Goal: Transaction & Acquisition: Purchase product/service

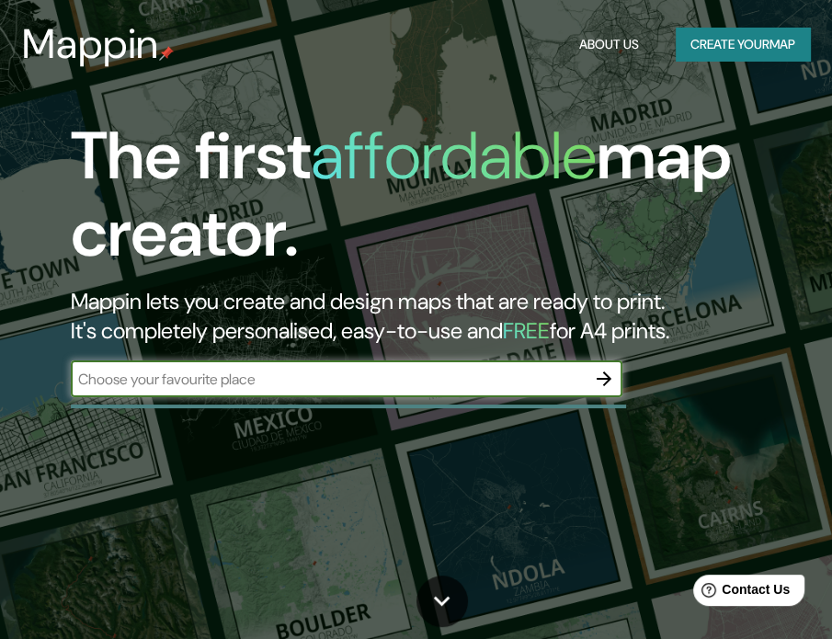
click at [401, 379] on input "text" at bounding box center [328, 379] width 515 height 21
type input "[US_STATE]"
click at [599, 381] on icon "button" at bounding box center [604, 379] width 22 height 22
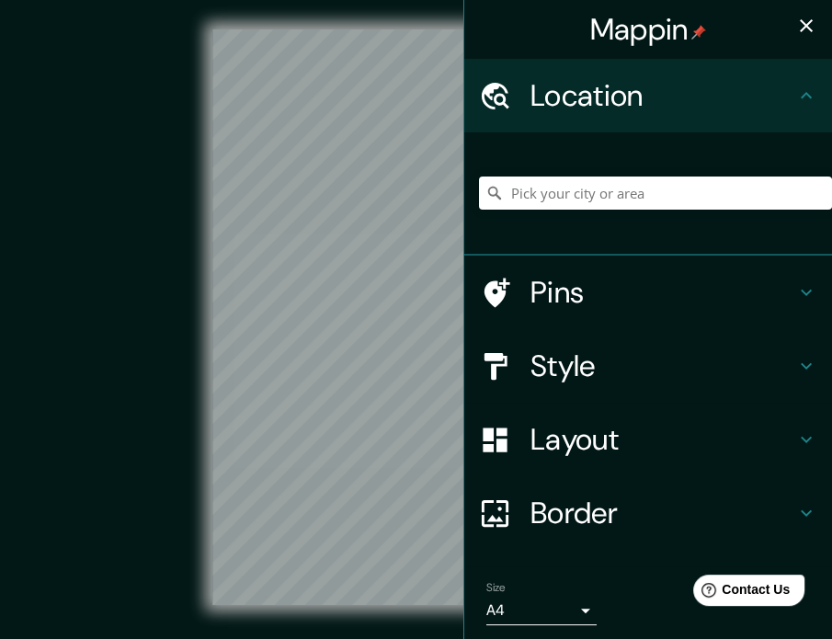
click at [155, 245] on div "© Mapbox © OpenStreetMap Improve this map" at bounding box center [415, 316] width 749 height 575
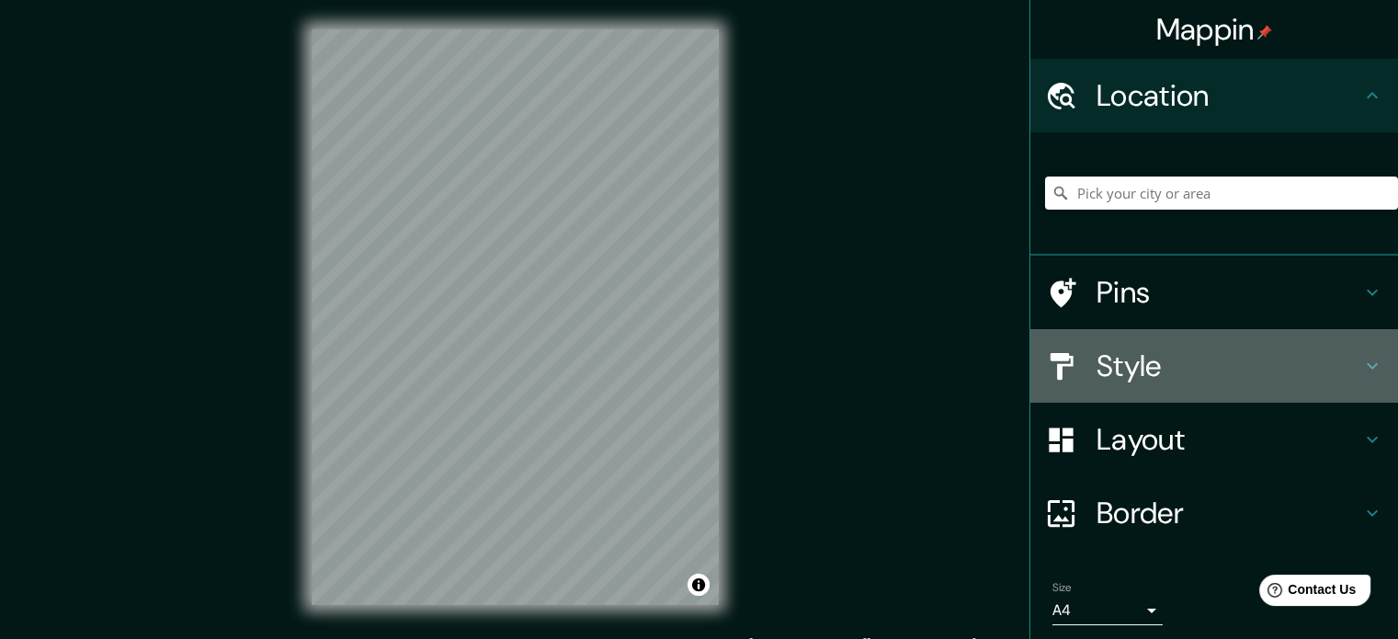
click at [845, 363] on h4 "Style" at bounding box center [1228, 365] width 265 height 37
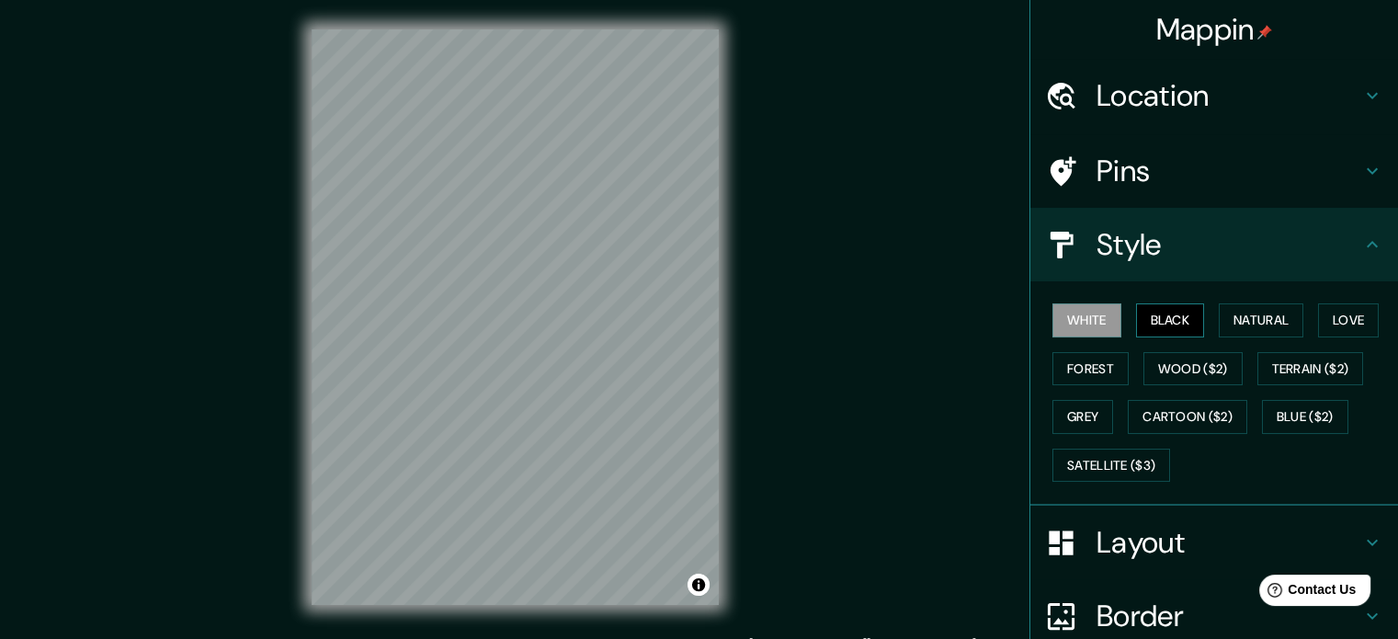
click at [845, 319] on button "Black" at bounding box center [1170, 320] width 69 height 34
click at [845, 165] on h4 "Pins" at bounding box center [1228, 171] width 265 height 37
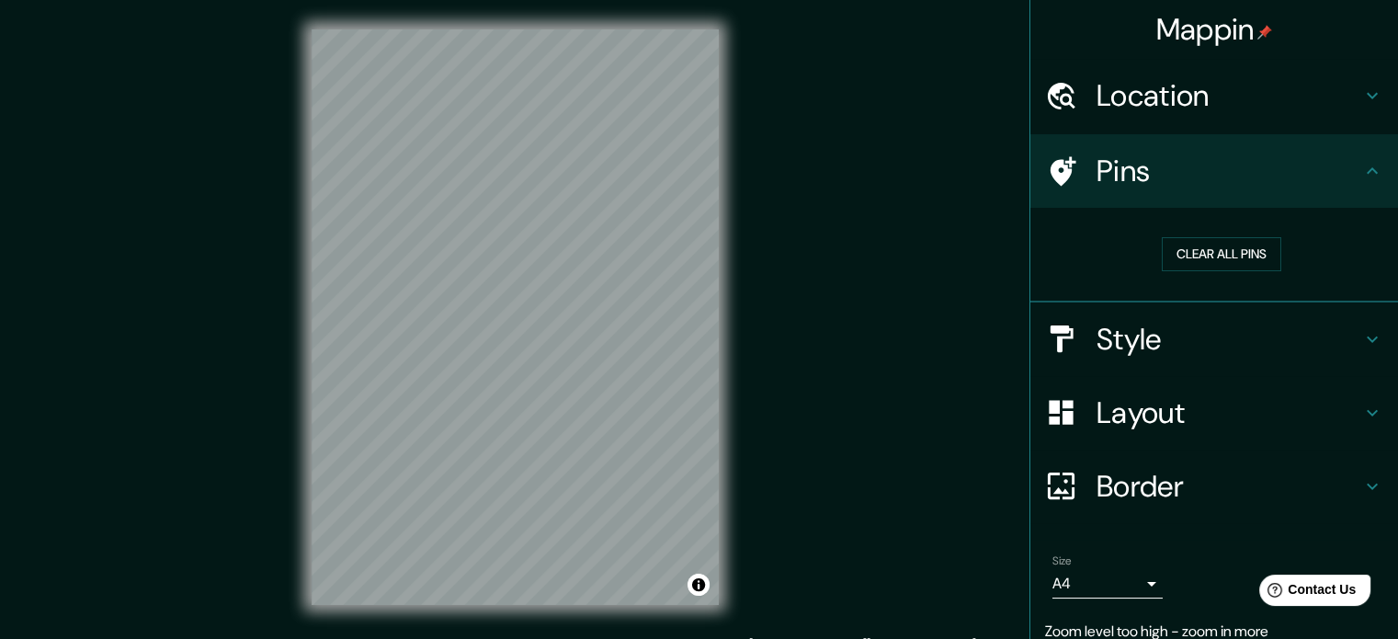
click at [845, 80] on h4 "Location" at bounding box center [1228, 95] width 265 height 37
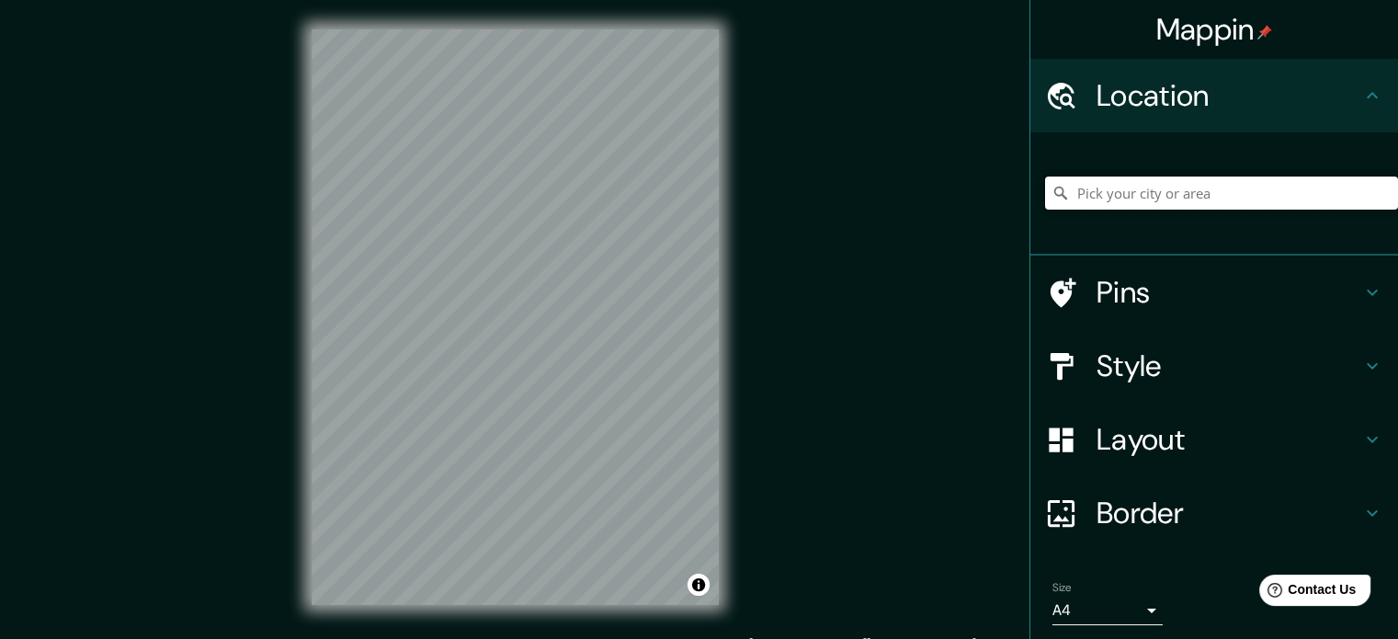
click at [845, 183] on input "Pick your city or area" at bounding box center [1221, 192] width 353 height 33
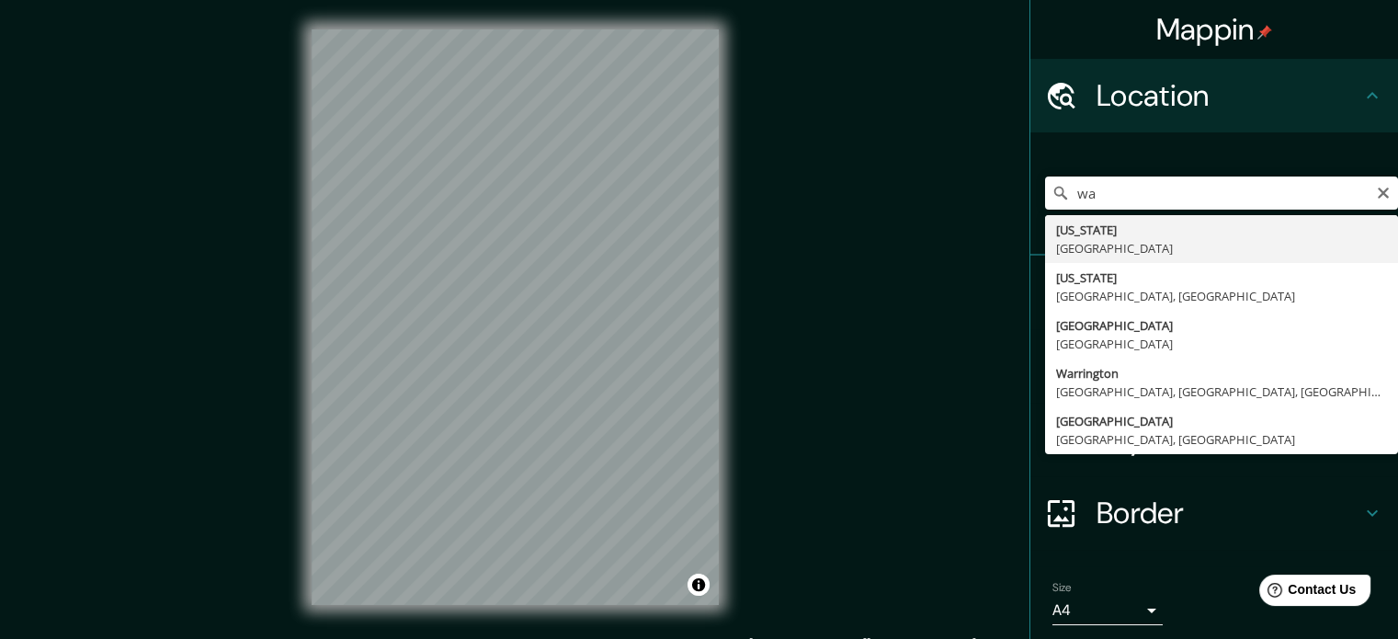
type input "[US_STATE], [GEOGRAPHIC_DATA]"
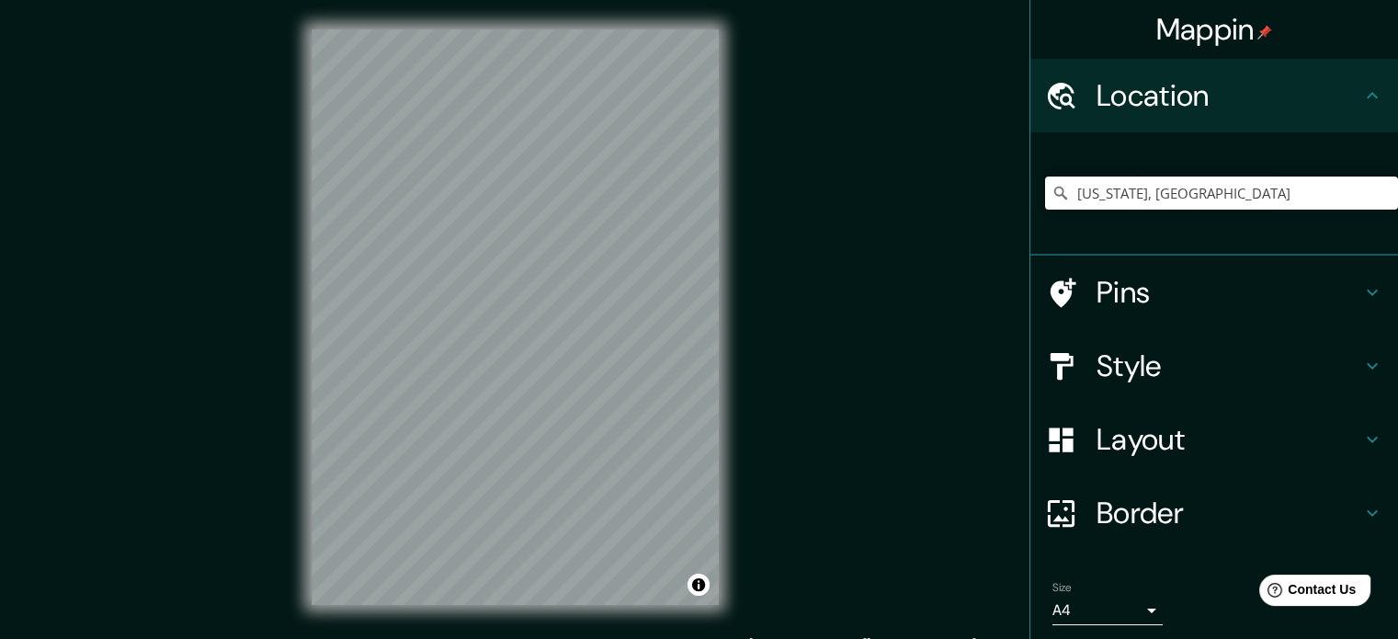
scroll to position [99, 0]
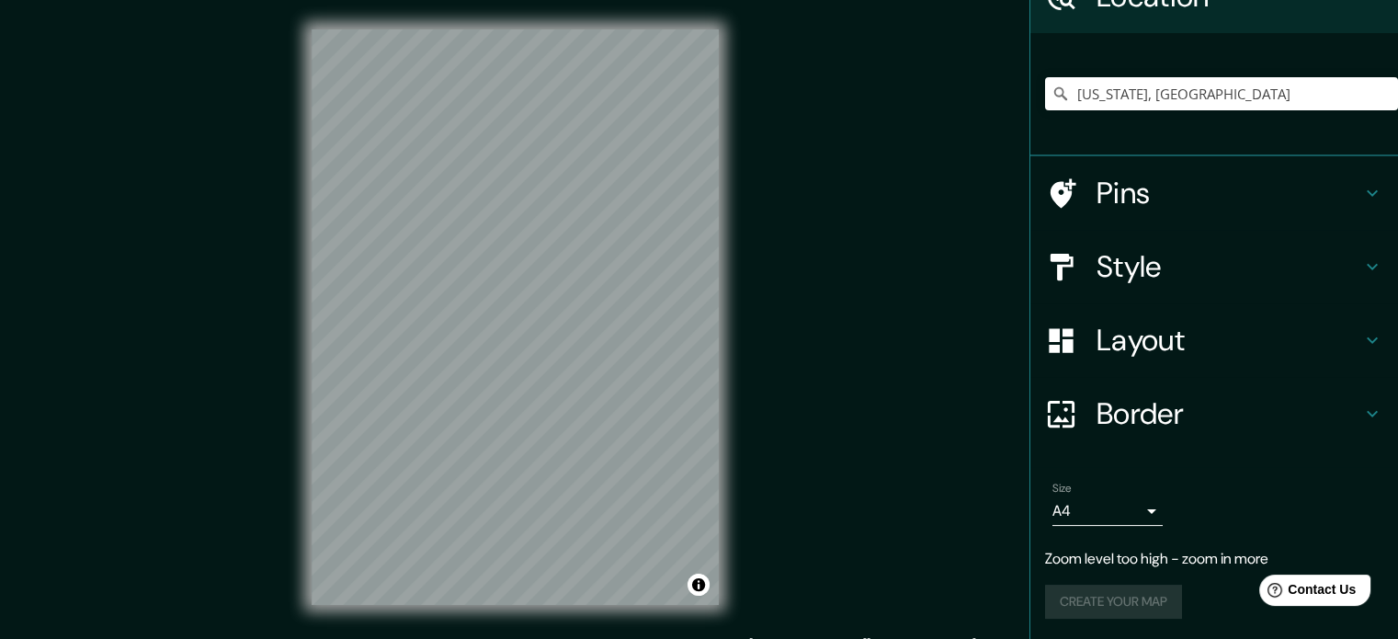
click at [845, 403] on h4 "Border" at bounding box center [1228, 413] width 265 height 37
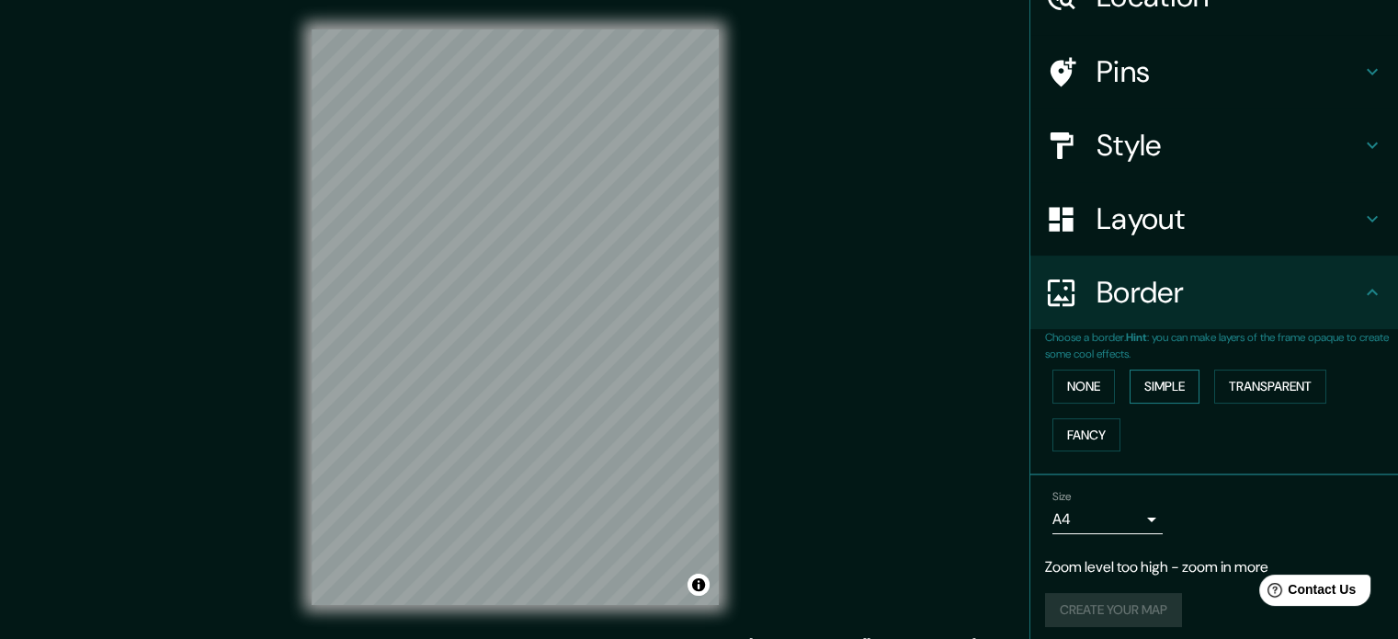
click at [845, 390] on button "Simple" at bounding box center [1165, 386] width 70 height 34
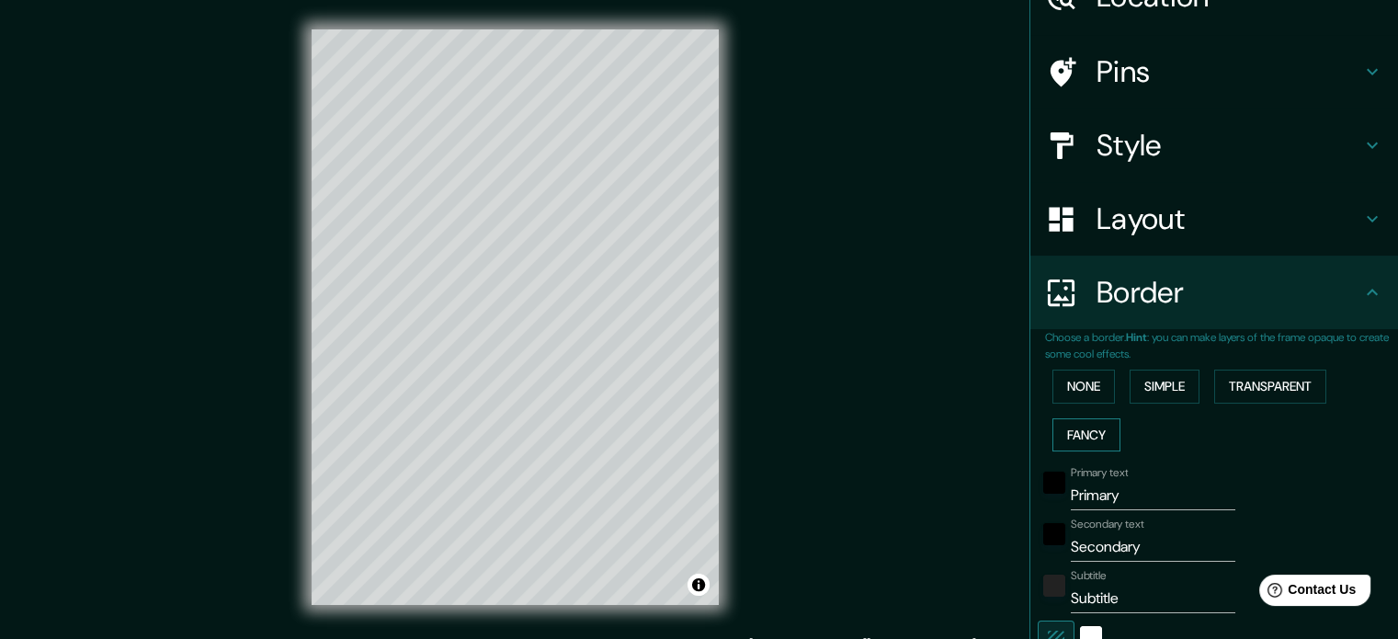
click at [845, 432] on button "Fancy" at bounding box center [1086, 435] width 68 height 34
click at [845, 384] on button "None" at bounding box center [1083, 386] width 62 height 34
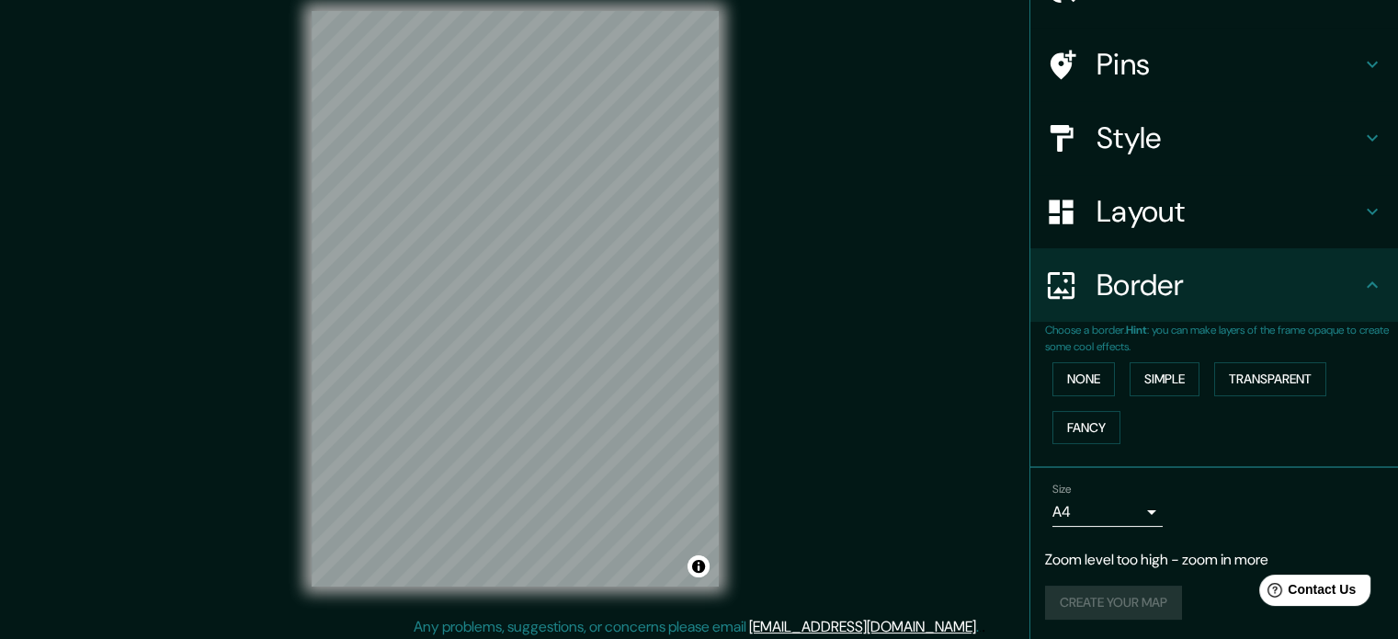
scroll to position [24, 0]
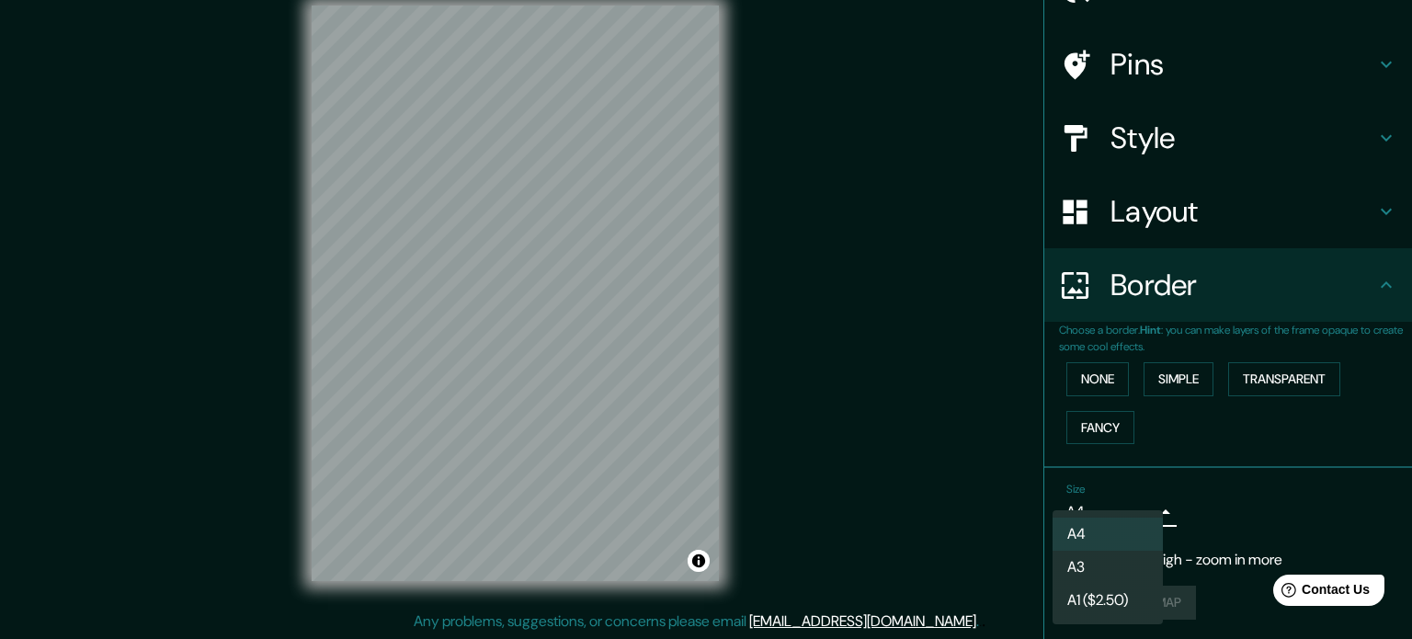
click at [845, 507] on body "Mappin Location [US_STATE], [GEOGRAPHIC_DATA] Pins Style Layout Border Choose a…" at bounding box center [706, 295] width 1412 height 639
click at [845, 562] on li "A3" at bounding box center [1107, 567] width 110 height 33
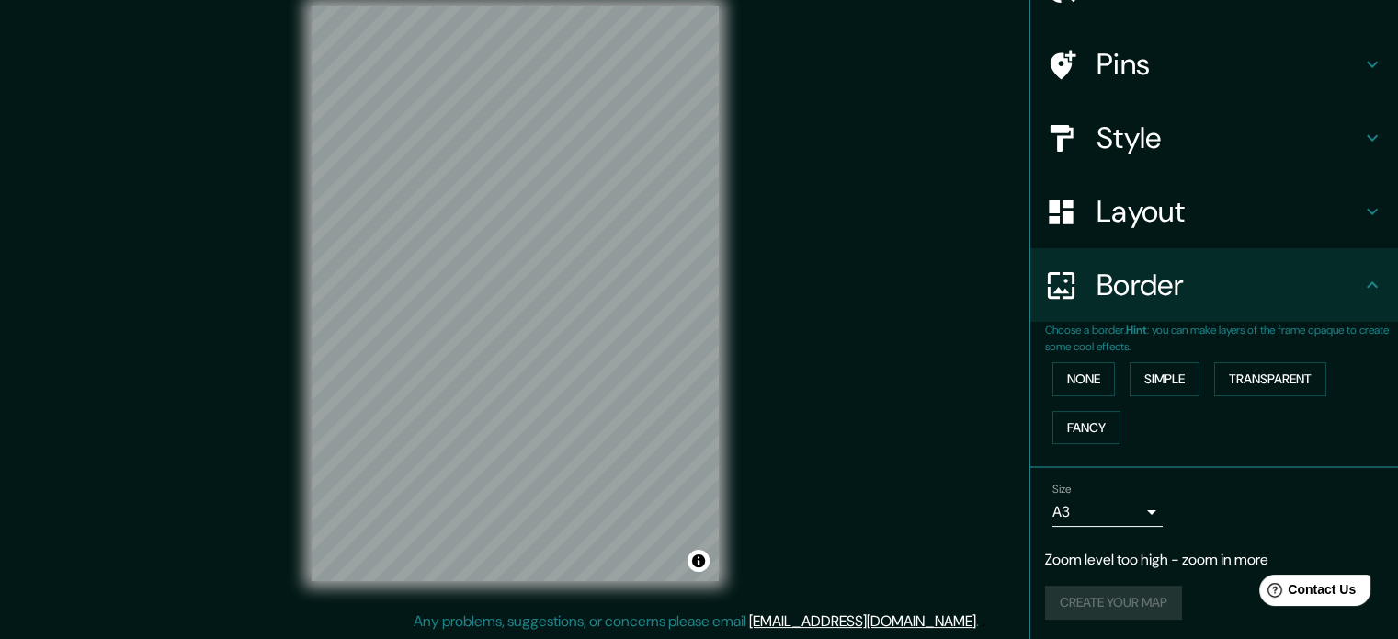
click at [845, 494] on div "Size A3 a4" at bounding box center [1107, 505] width 110 height 44
click at [845, 511] on body "Mappin Location [US_STATE], [GEOGRAPHIC_DATA] Pins Style Layout Border Choose a…" at bounding box center [699, 295] width 1398 height 639
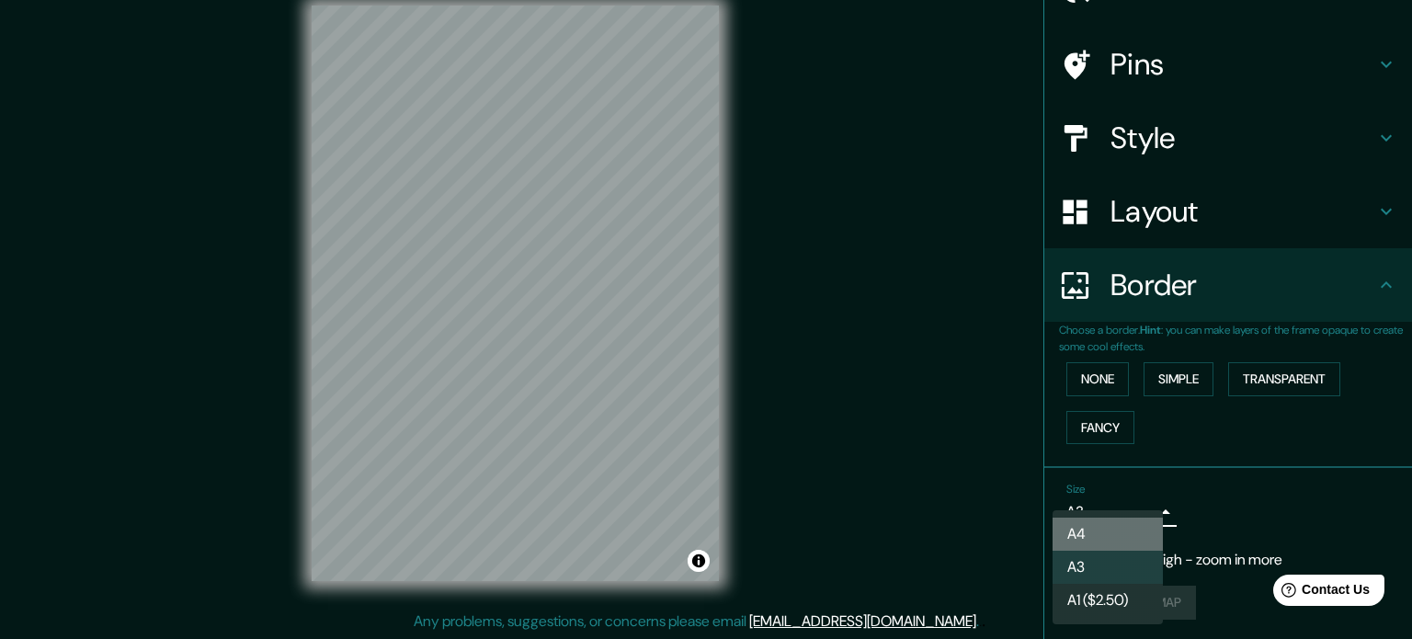
click at [845, 528] on li "A4" at bounding box center [1107, 533] width 110 height 33
type input "single"
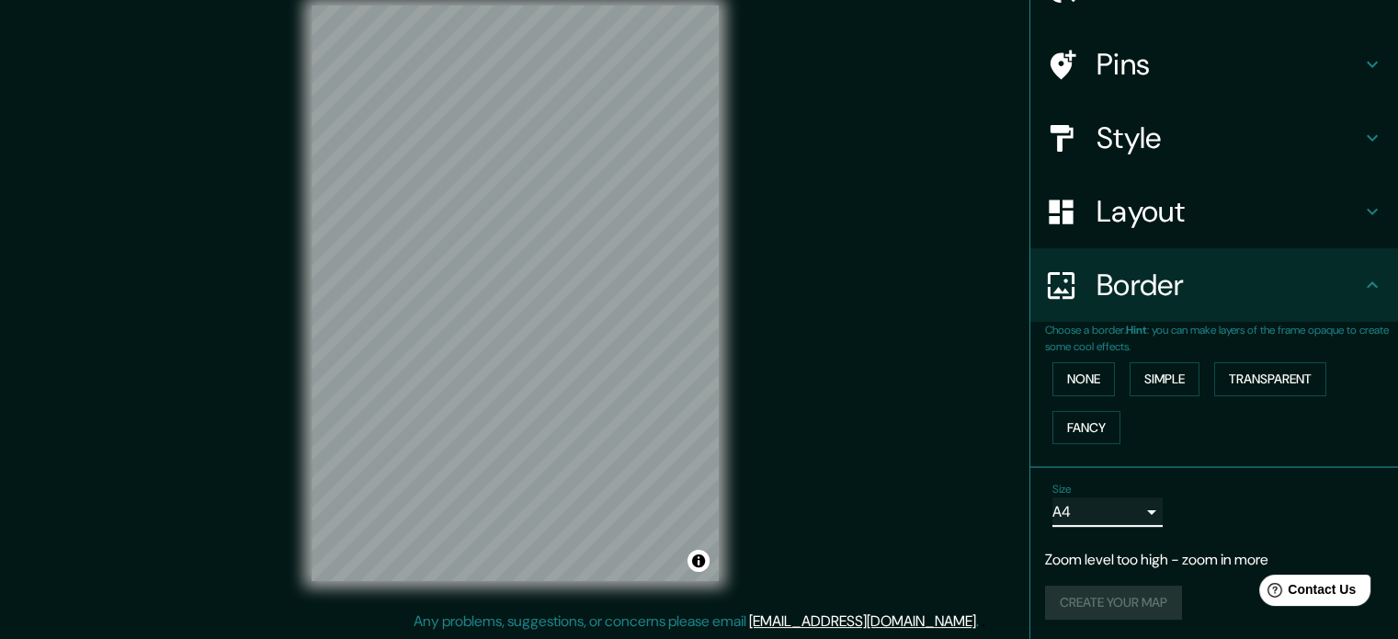
scroll to position [0, 0]
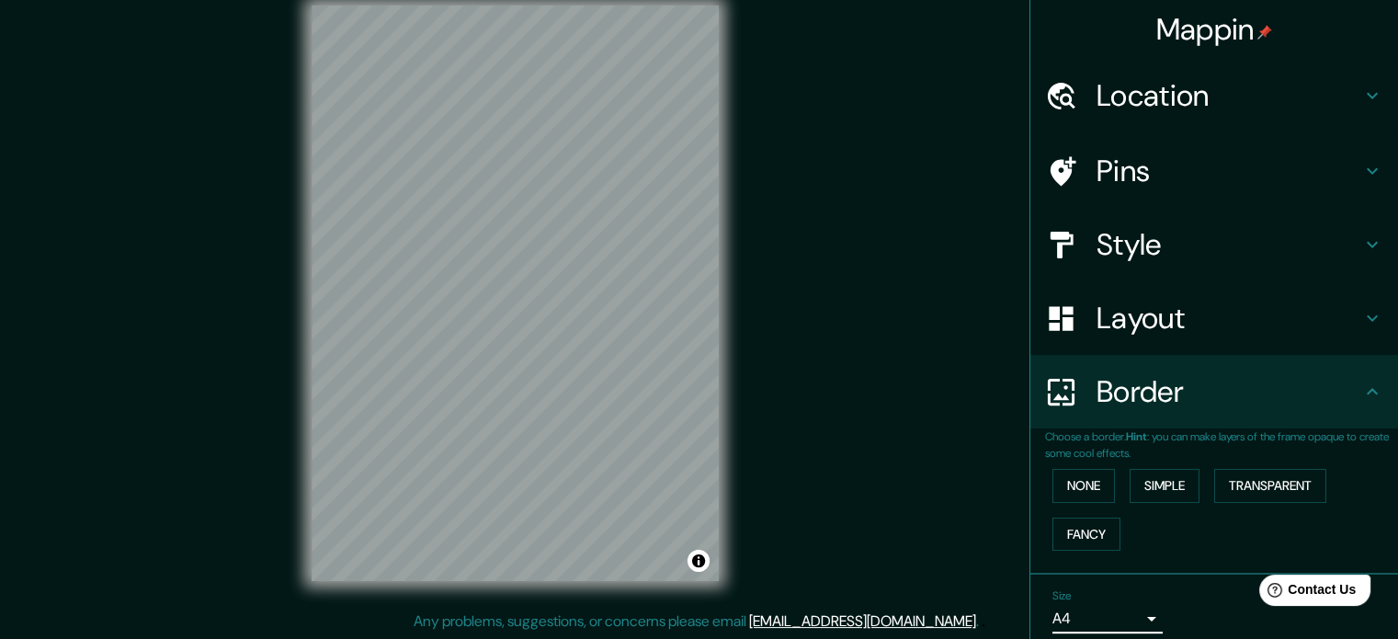
click at [845, 229] on h4 "Style" at bounding box center [1228, 244] width 265 height 37
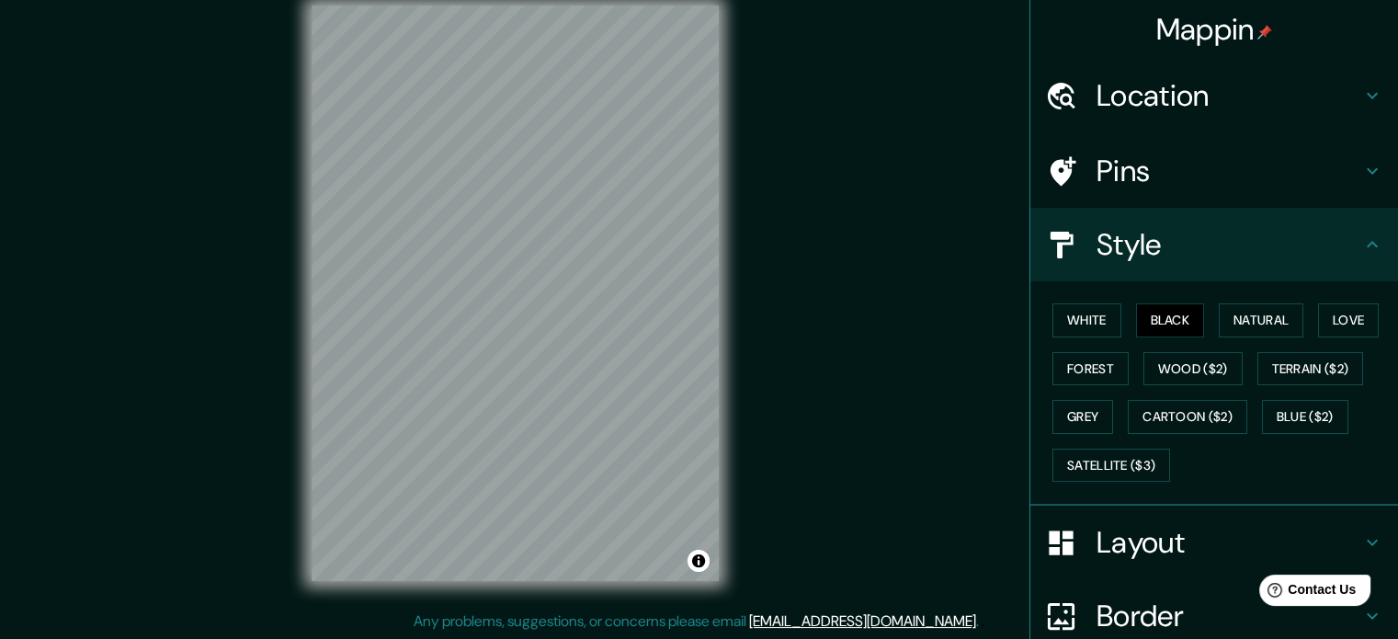
click at [845, 162] on h4 "Pins" at bounding box center [1228, 171] width 265 height 37
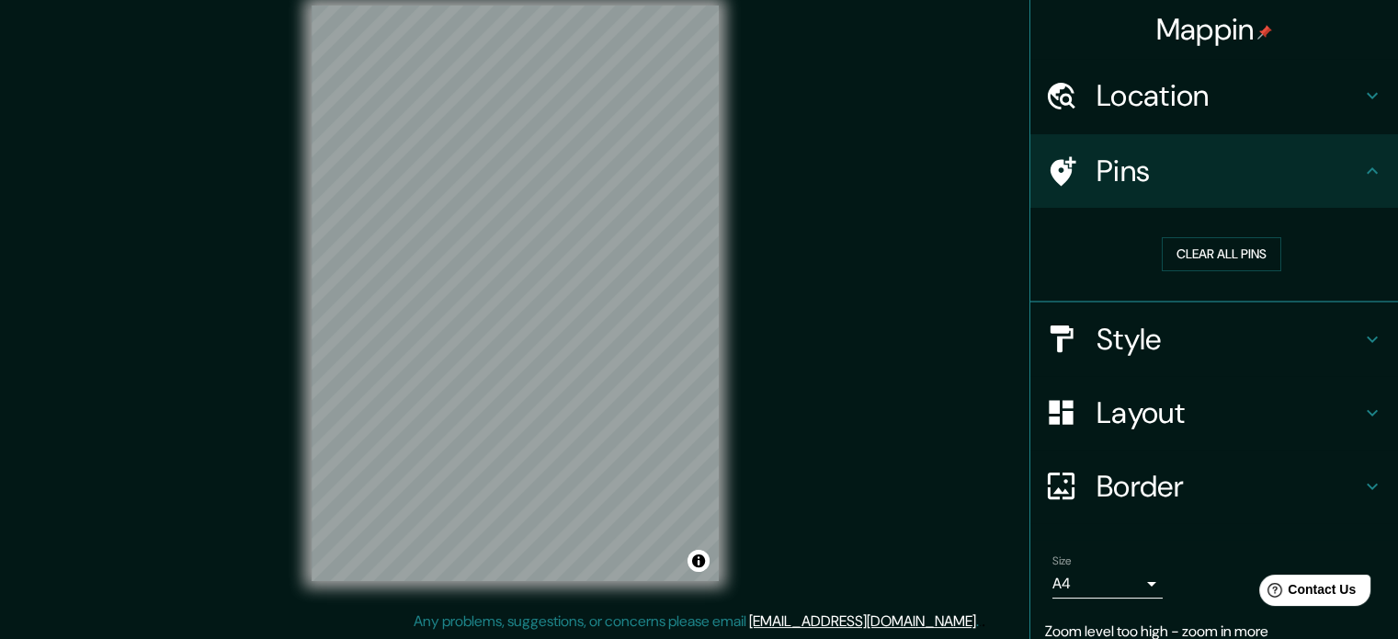
click at [845, 103] on h4 "Location" at bounding box center [1228, 95] width 265 height 37
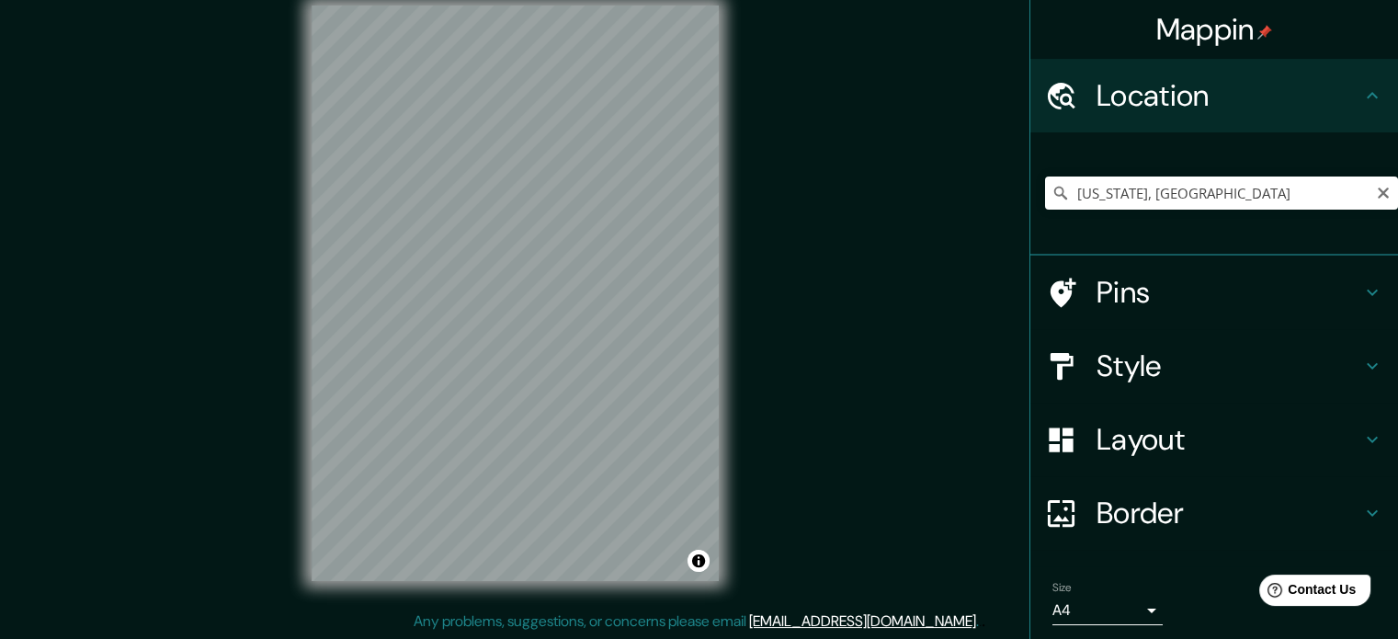
click at [845, 274] on h4 "Pins" at bounding box center [1228, 292] width 265 height 37
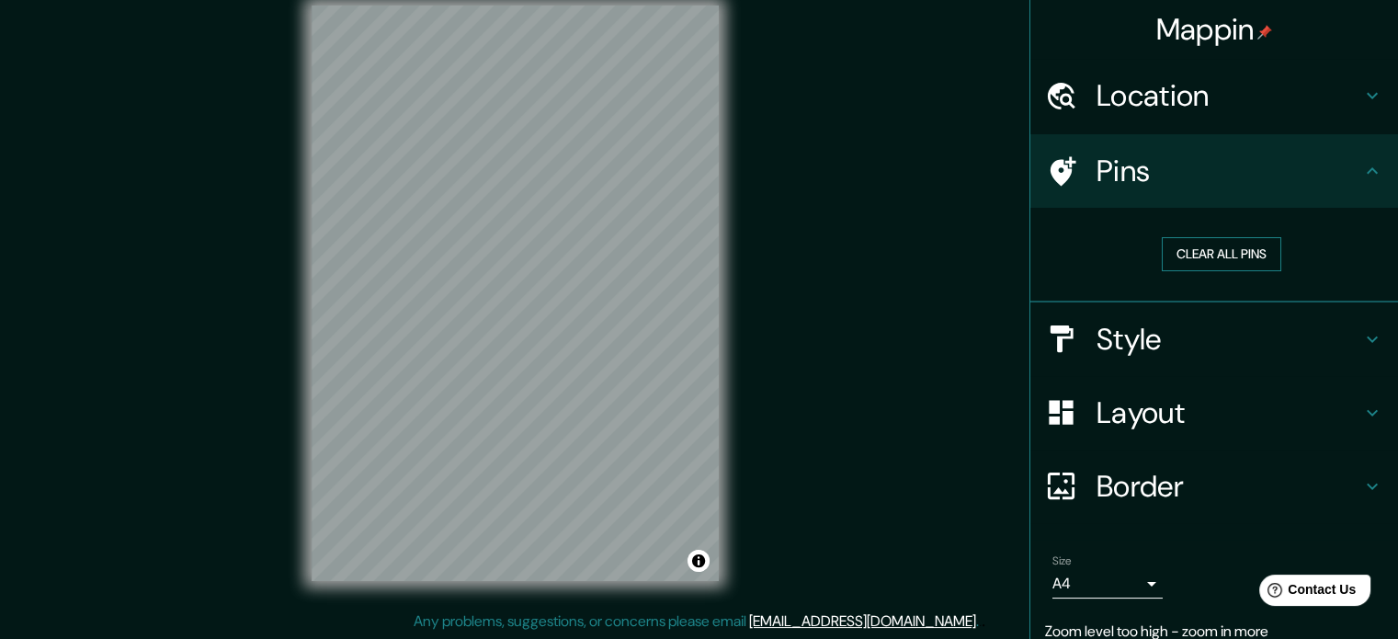
click at [845, 260] on button "Clear all pins" at bounding box center [1221, 254] width 119 height 34
click at [845, 244] on button "Clear all pins" at bounding box center [1221, 254] width 119 height 34
click at [845, 410] on h4 "Layout" at bounding box center [1228, 412] width 265 height 37
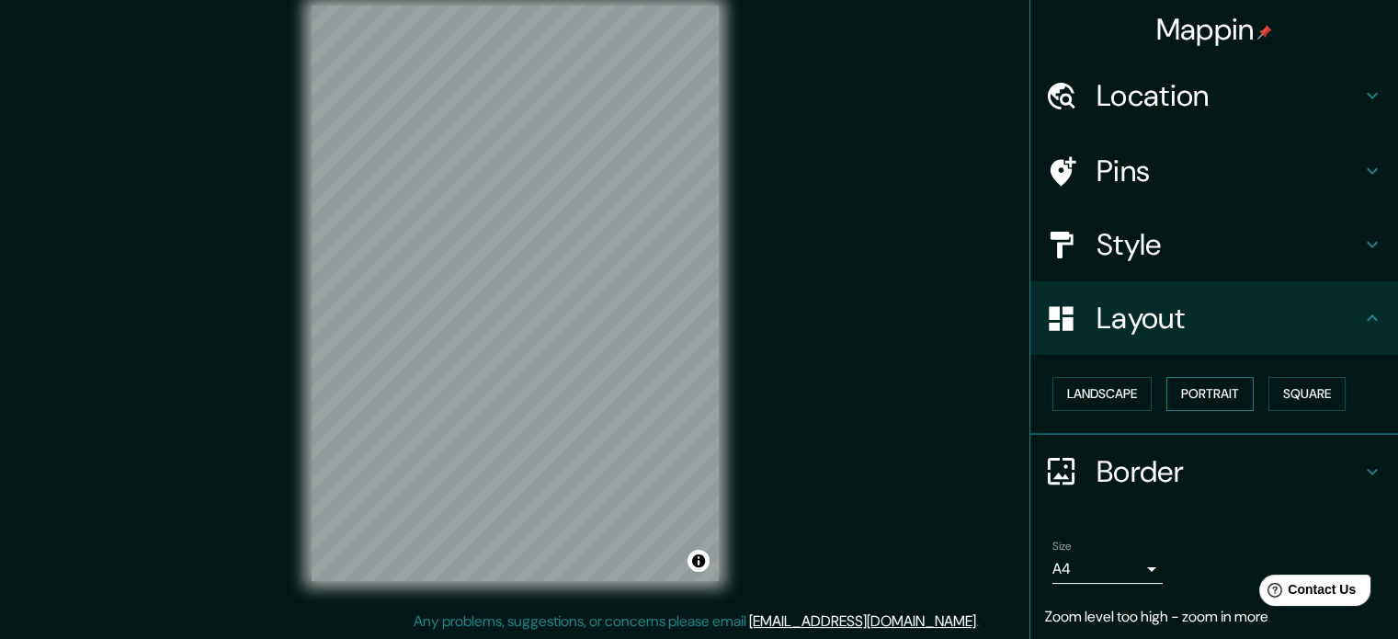
click at [845, 389] on button "Portrait" at bounding box center [1209, 394] width 87 height 34
click at [845, 389] on button "Landscape" at bounding box center [1101, 394] width 99 height 34
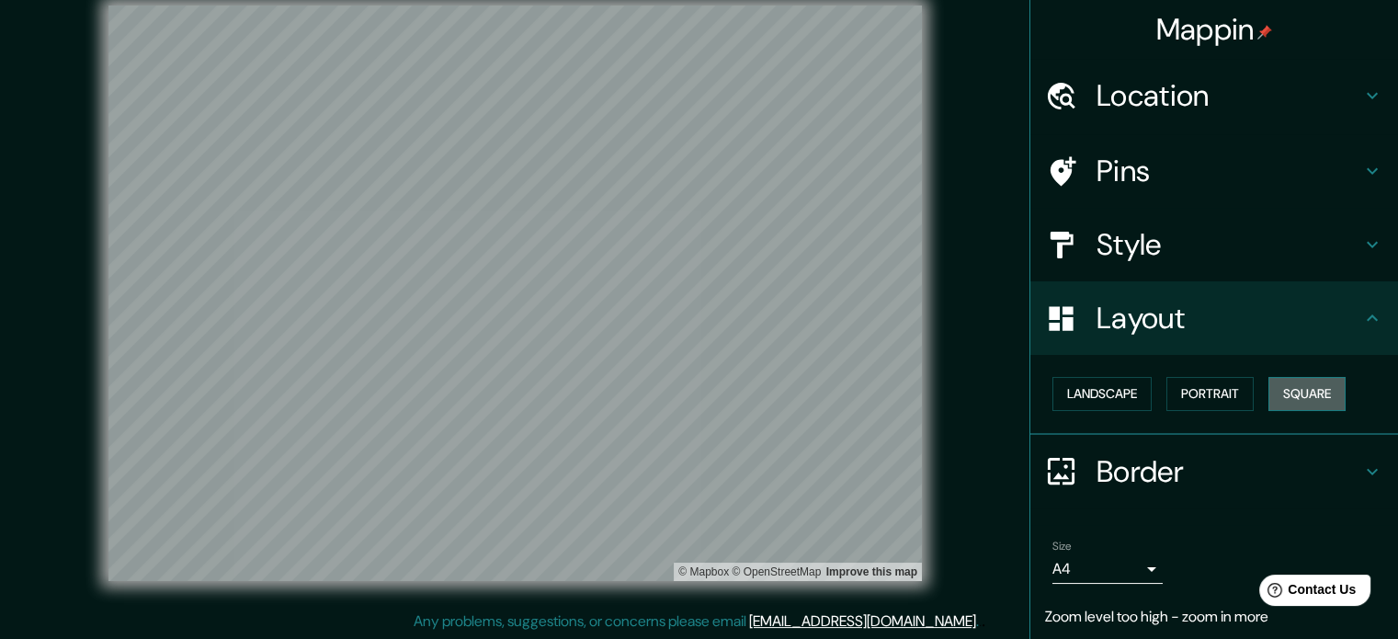
click at [845, 385] on button "Square" at bounding box center [1306, 394] width 77 height 34
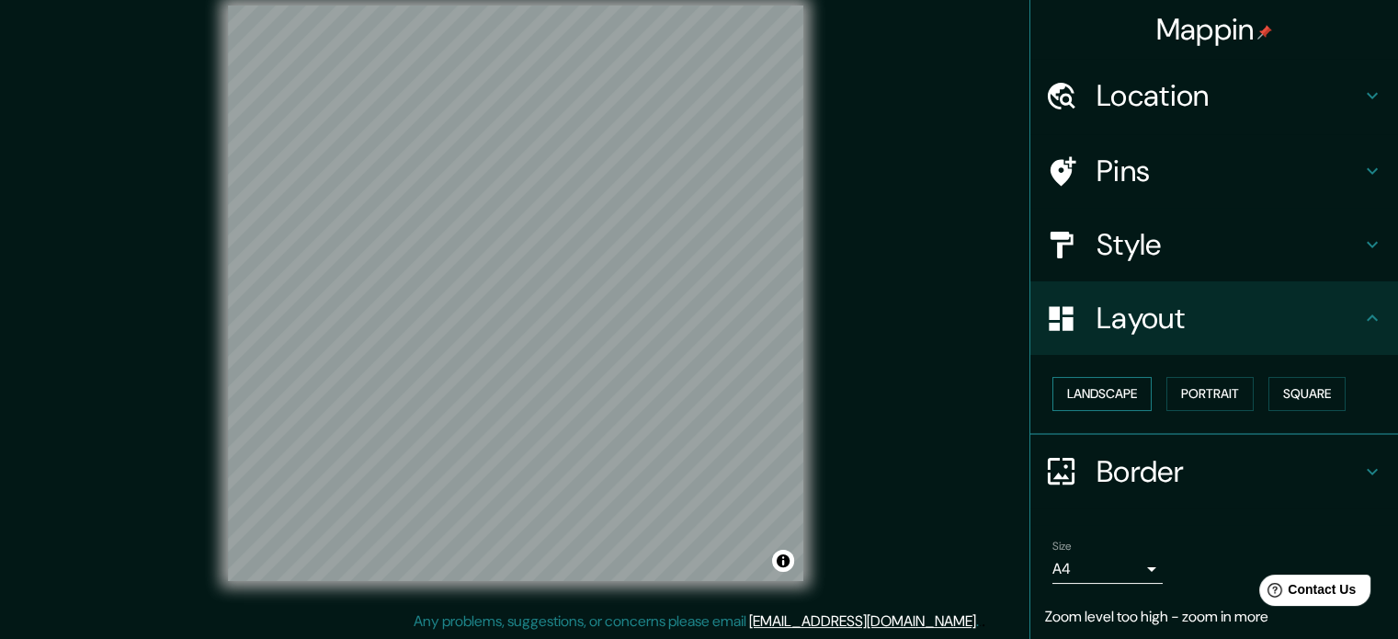
click at [845, 392] on button "Landscape" at bounding box center [1101, 394] width 99 height 34
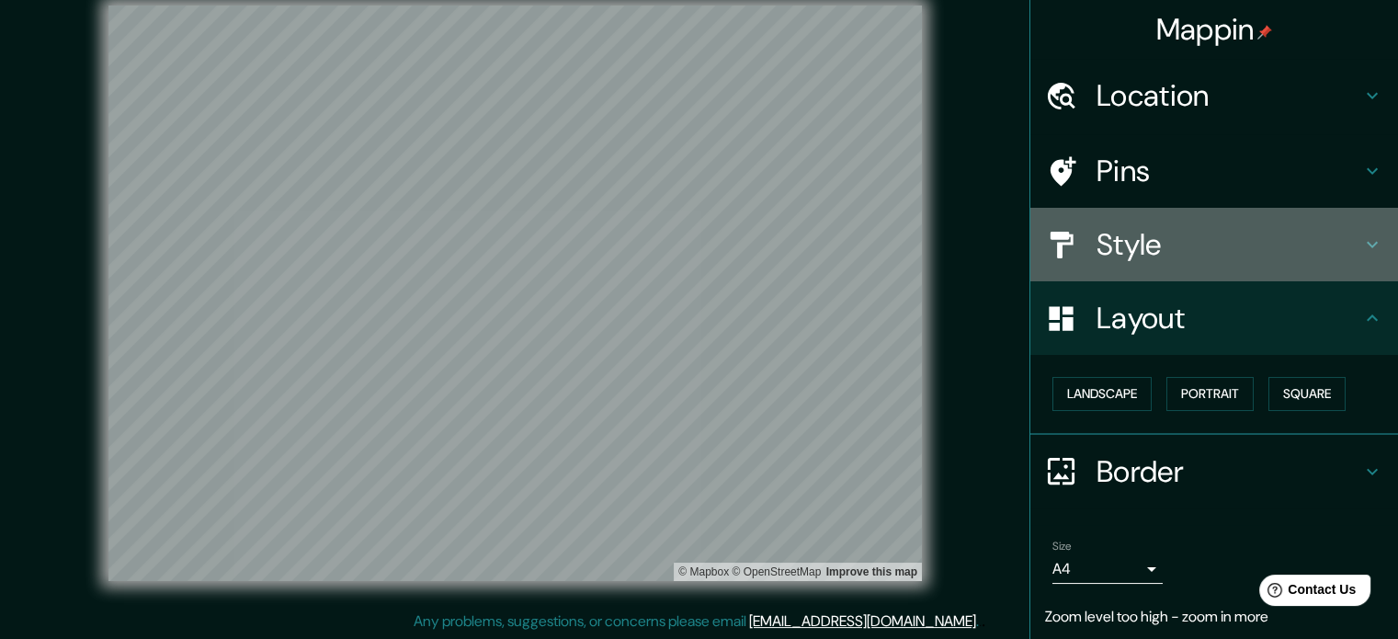
click at [845, 276] on div "Style" at bounding box center [1214, 245] width 368 height 74
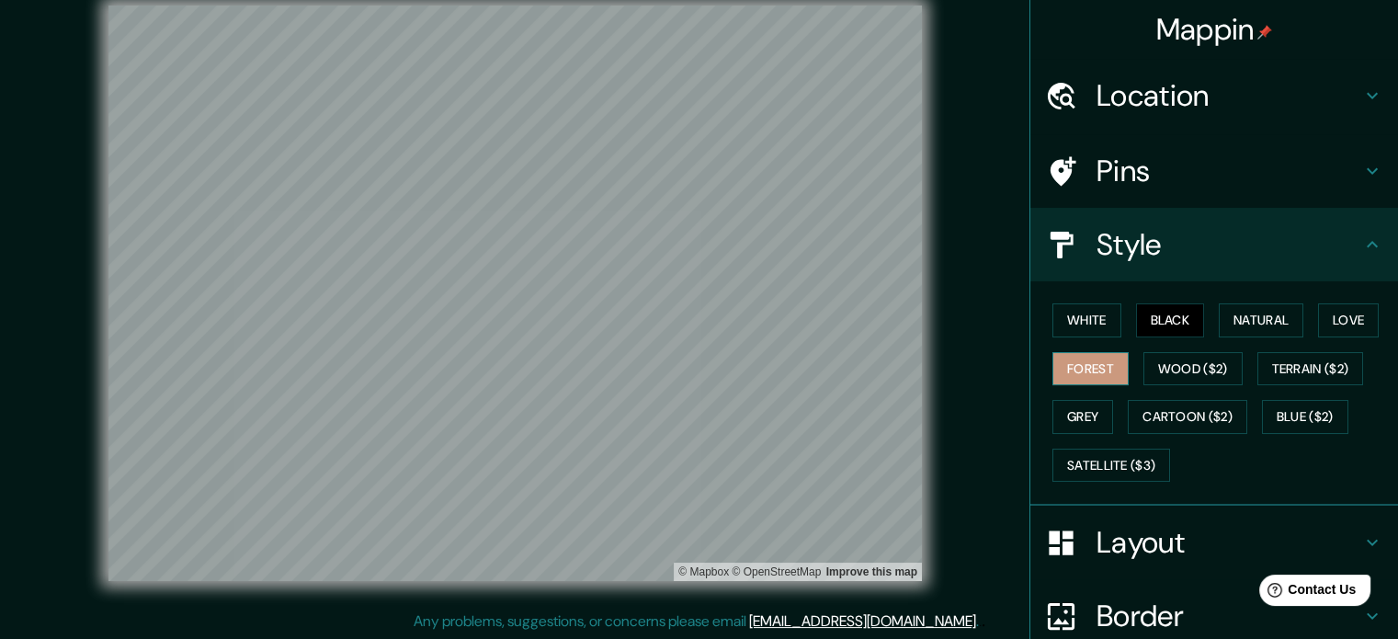
click at [845, 369] on button "Forest" at bounding box center [1090, 369] width 76 height 34
click at [845, 315] on button "White" at bounding box center [1086, 320] width 69 height 34
click at [845, 319] on button "Black" at bounding box center [1170, 320] width 69 height 34
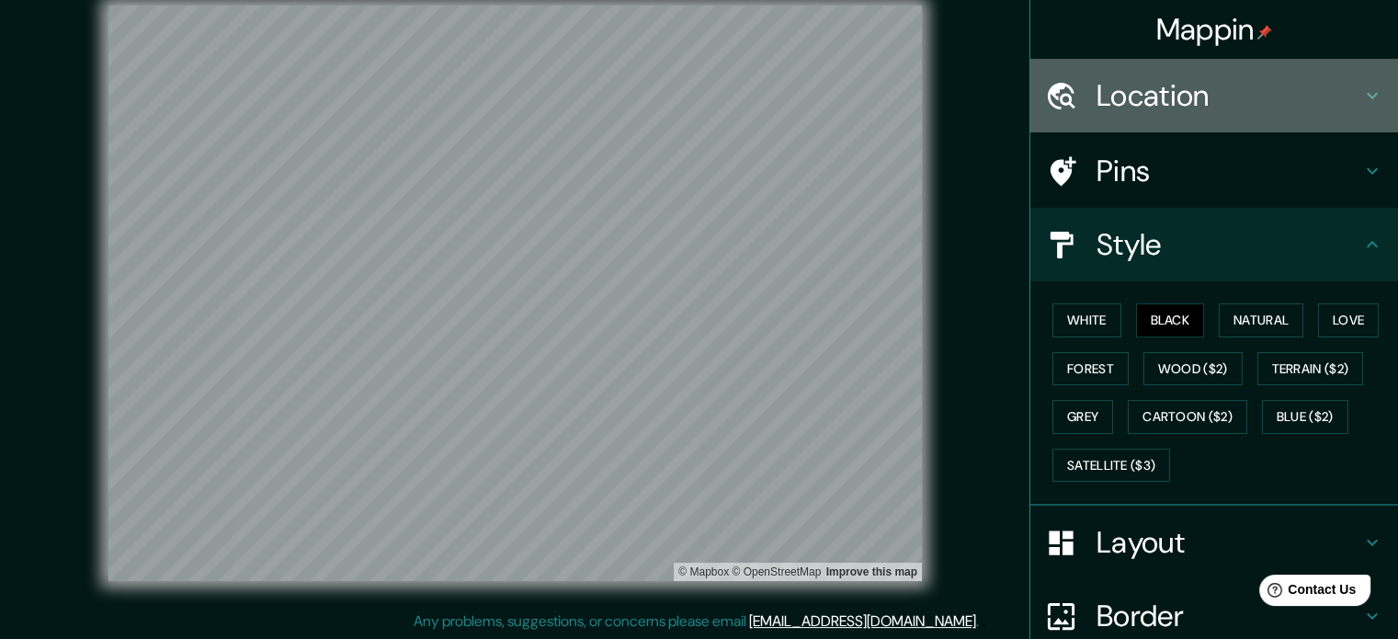
click at [845, 83] on h4 "Location" at bounding box center [1228, 95] width 265 height 37
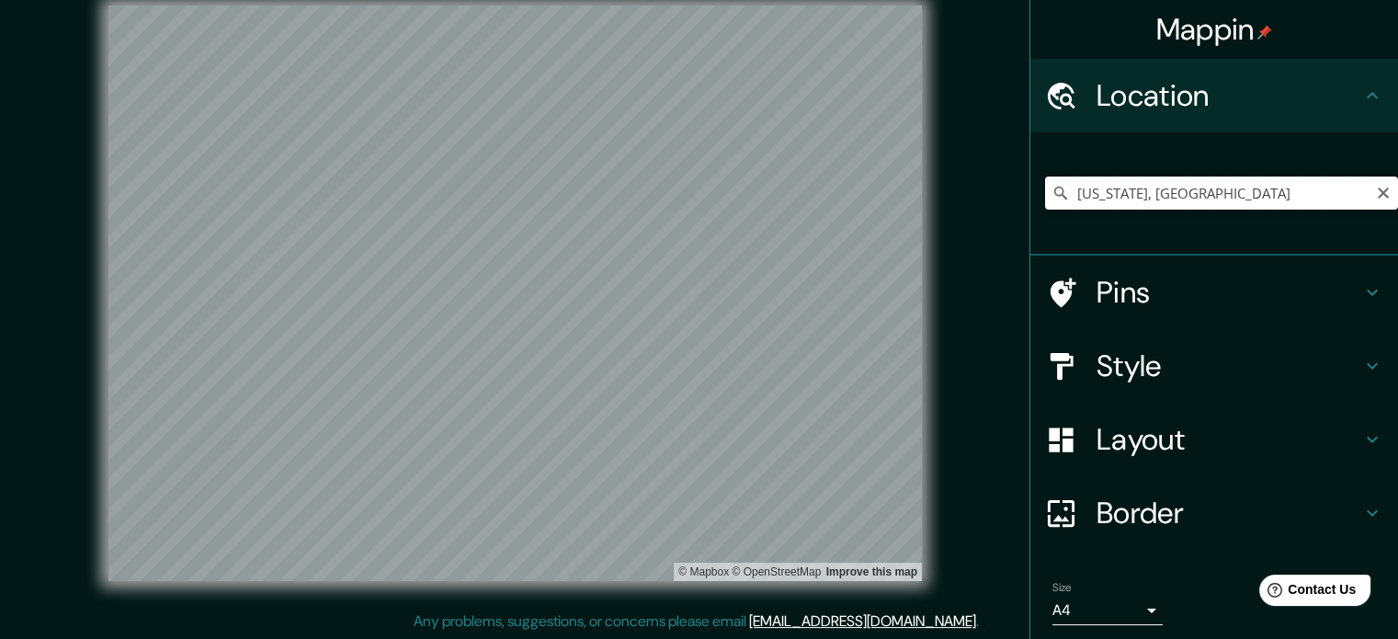
click at [845, 199] on input "[US_STATE], [GEOGRAPHIC_DATA]" at bounding box center [1221, 192] width 353 height 33
drag, startPoint x: 1282, startPoint y: 193, endPoint x: 1039, endPoint y: 221, distance: 245.1
click at [845, 221] on div "[US_STATE], [GEOGRAPHIC_DATA]" at bounding box center [1221, 193] width 353 height 92
click at [845, 364] on h4 "Style" at bounding box center [1228, 365] width 265 height 37
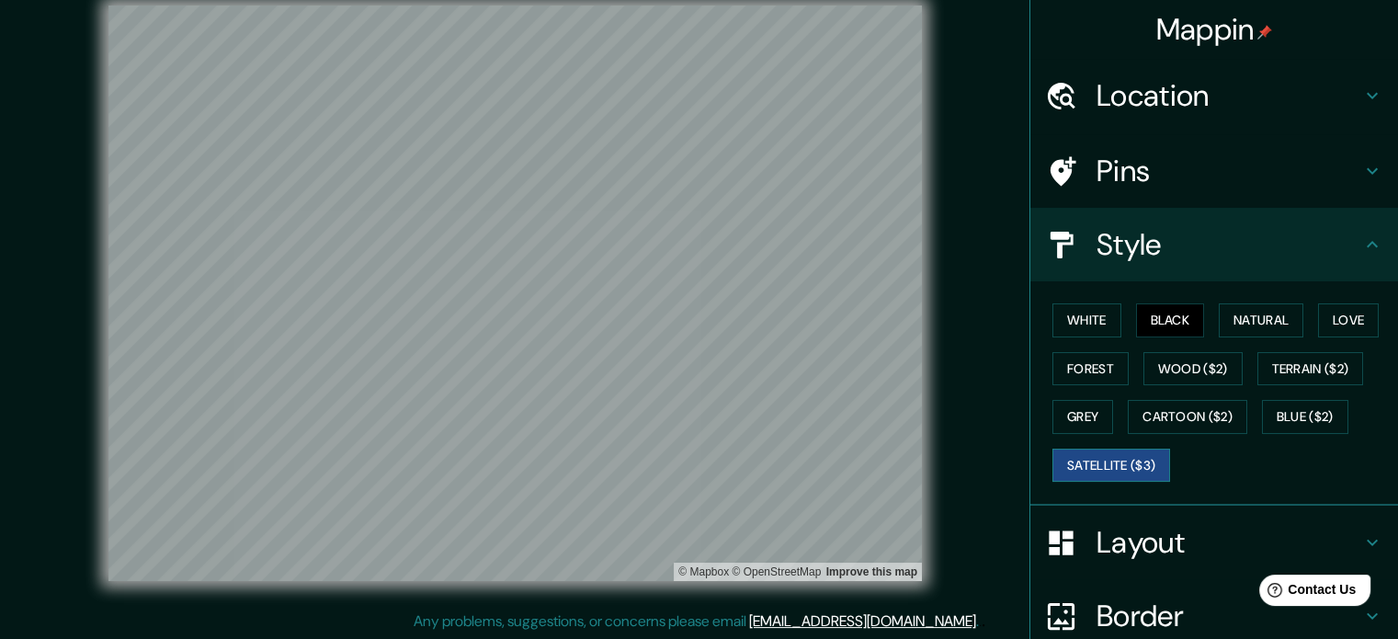
click at [845, 464] on button "Satellite ($3)" at bounding box center [1111, 466] width 118 height 34
click at [845, 403] on button "Blue ($2)" at bounding box center [1305, 417] width 86 height 34
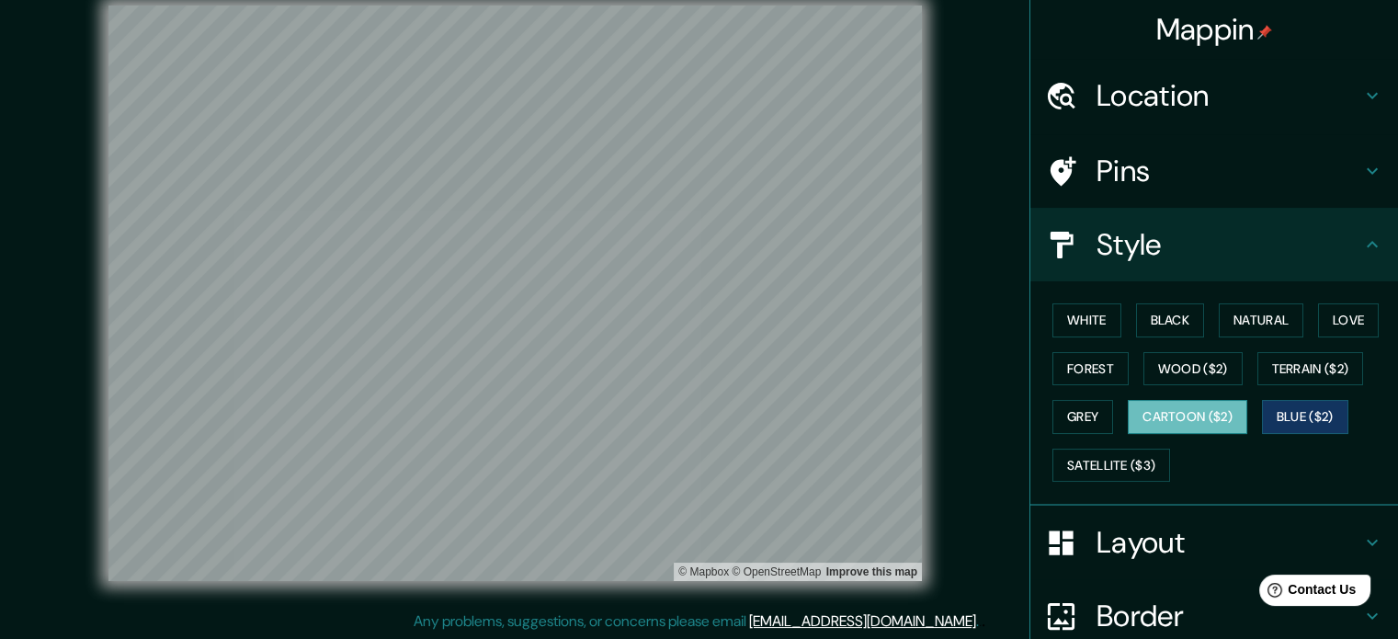
click at [845, 413] on button "Cartoon ($2)" at bounding box center [1187, 417] width 119 height 34
click at [845, 96] on h4 "Location" at bounding box center [1228, 95] width 265 height 37
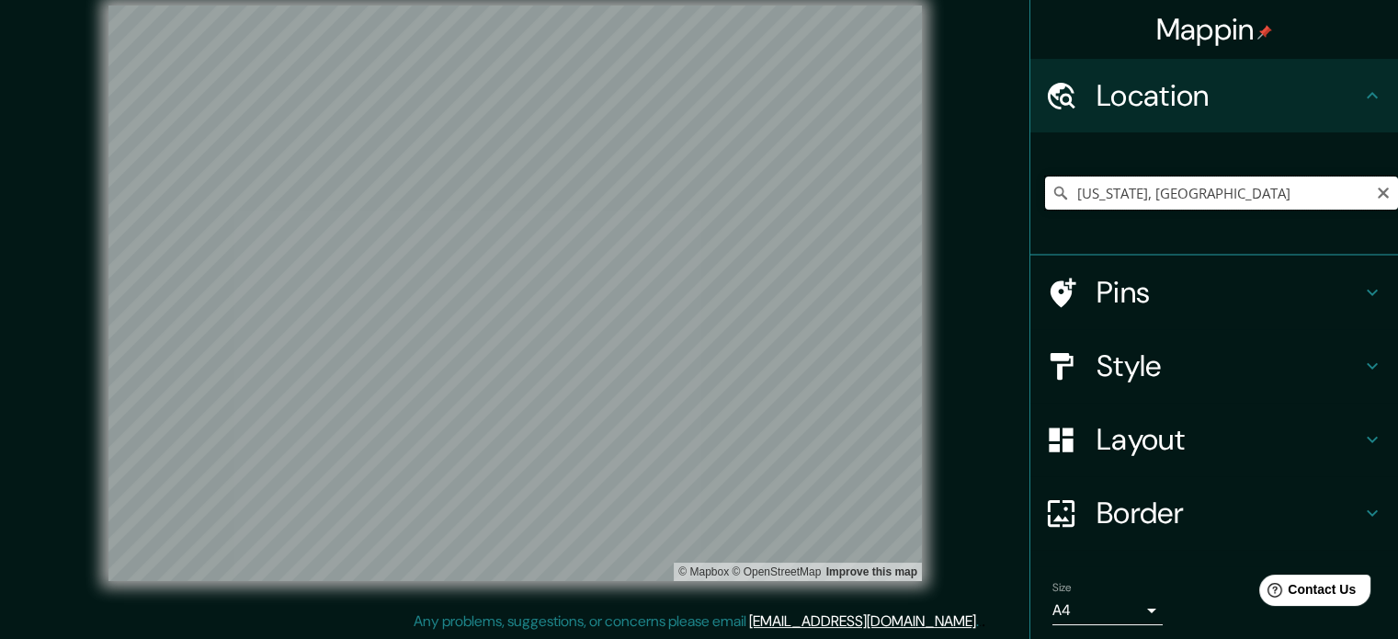
click at [845, 188] on input "[US_STATE], [GEOGRAPHIC_DATA]" at bounding box center [1221, 192] width 353 height 33
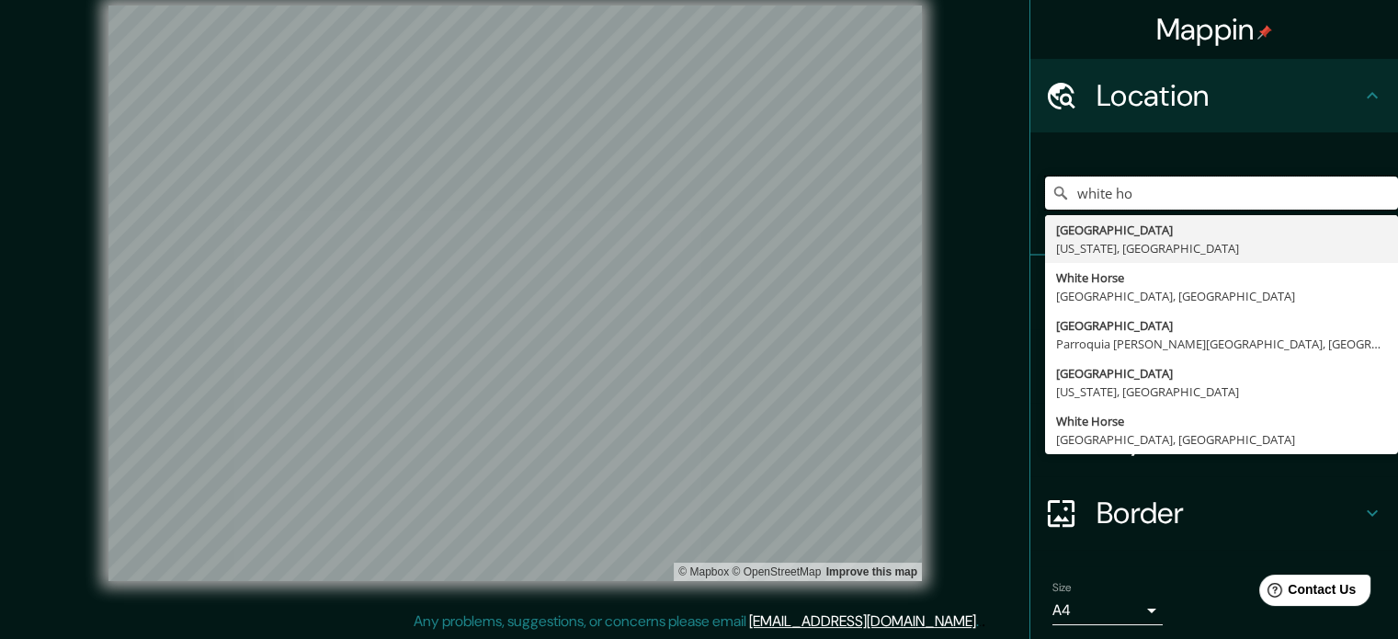
drag, startPoint x: 1105, startPoint y: 208, endPoint x: 1041, endPoint y: 214, distance: 63.7
click at [845, 214] on div "white [GEOGRAPHIC_DATA] [US_STATE], [GEOGRAPHIC_DATA] [GEOGRAPHIC_DATA], [GEOGR…" at bounding box center [1221, 193] width 353 height 92
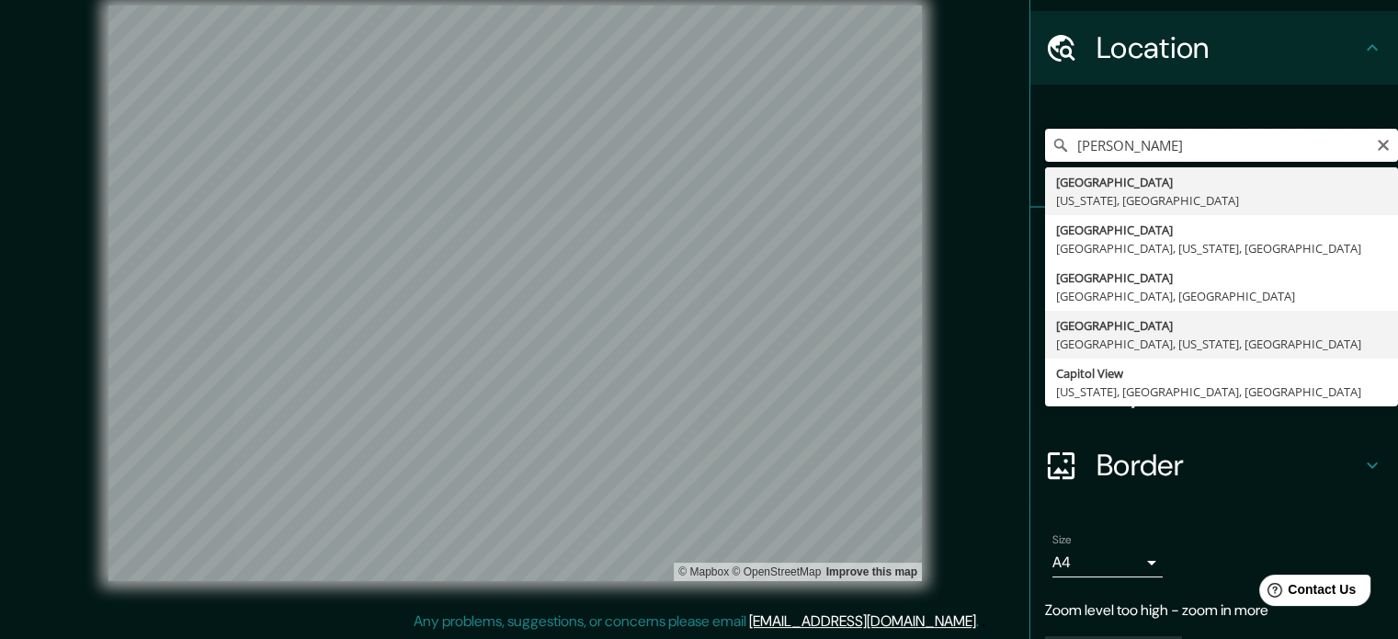
scroll to position [92, 0]
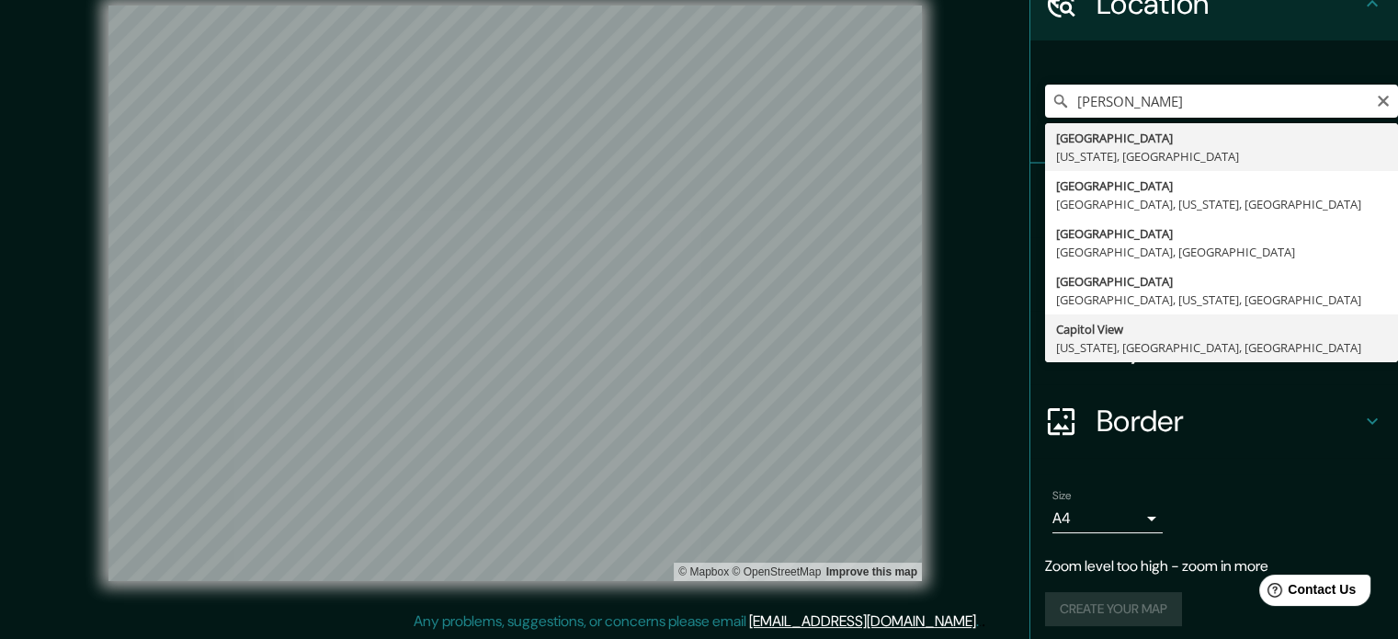
type input "[GEOGRAPHIC_DATA], [US_STATE], [GEOGRAPHIC_DATA], [GEOGRAPHIC_DATA]"
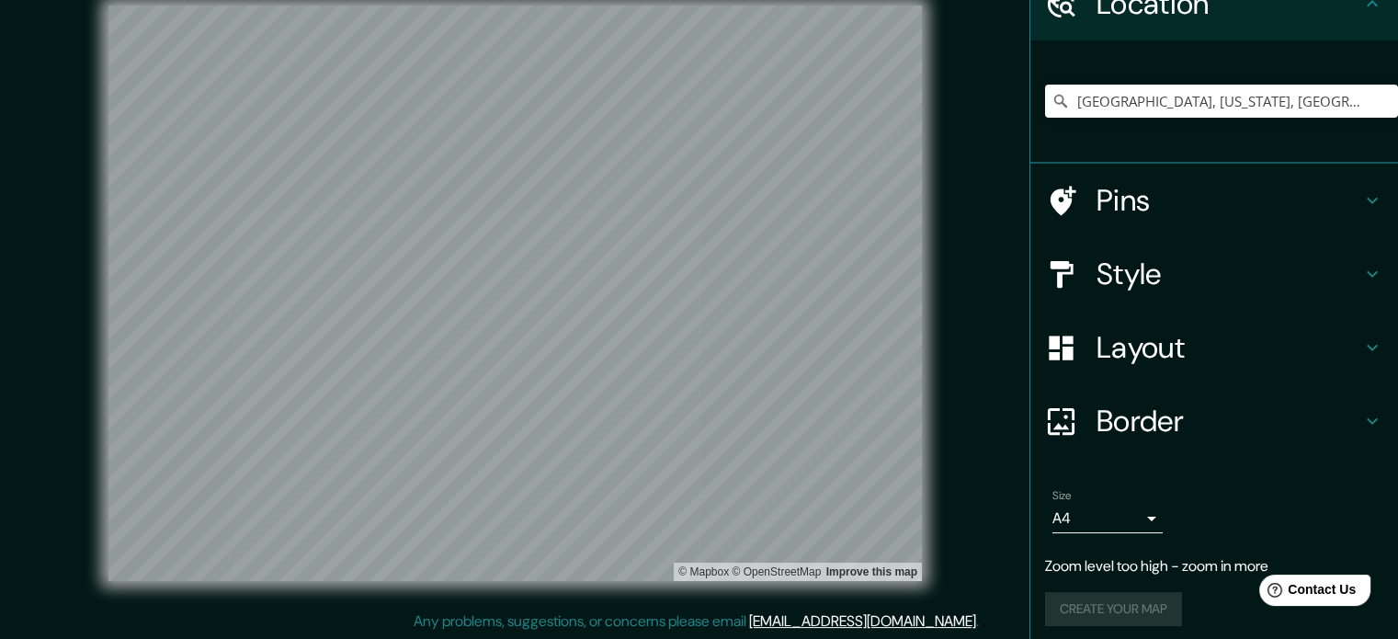
scroll to position [62, 0]
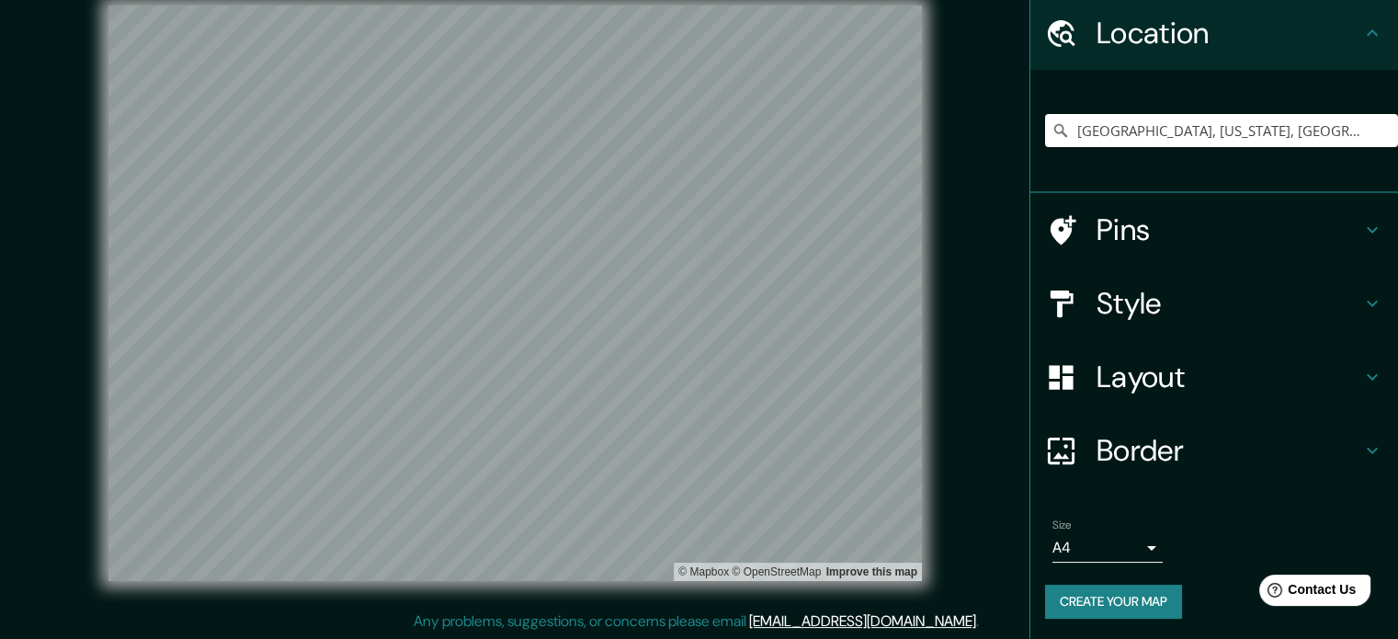
click at [845, 285] on h4 "Style" at bounding box center [1228, 303] width 265 height 37
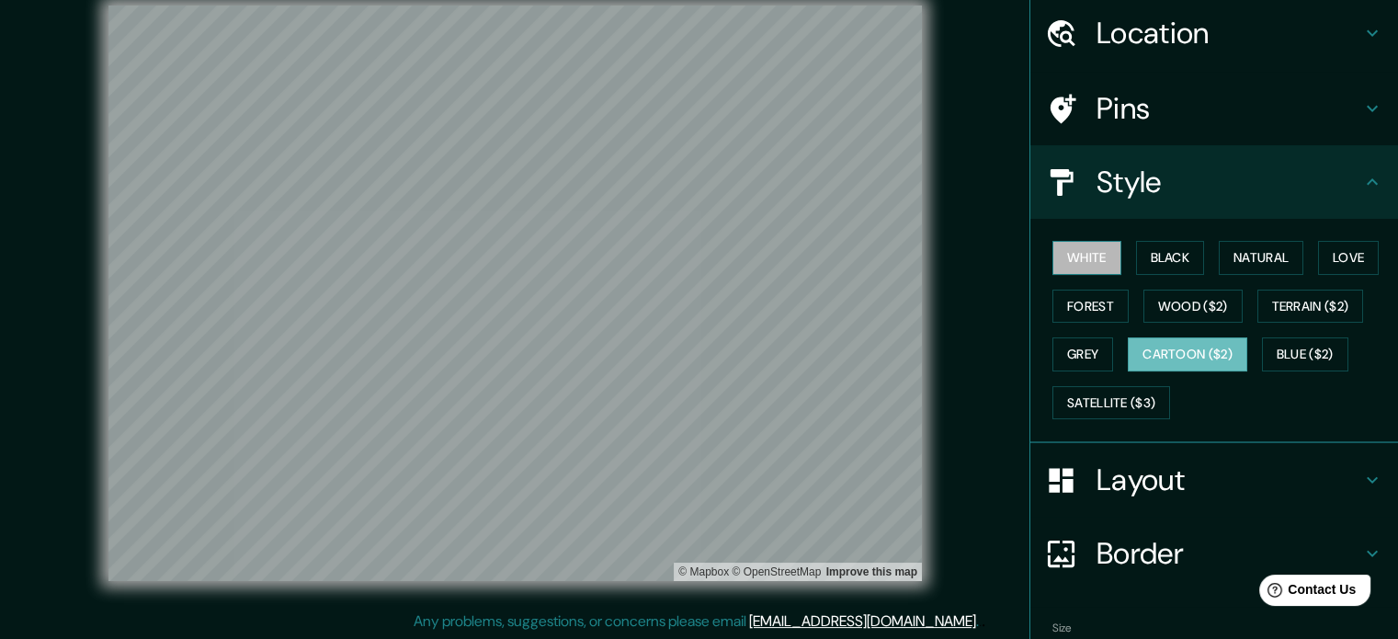
click at [845, 252] on button "White" at bounding box center [1086, 258] width 69 height 34
click at [845, 249] on button "Black" at bounding box center [1170, 258] width 69 height 34
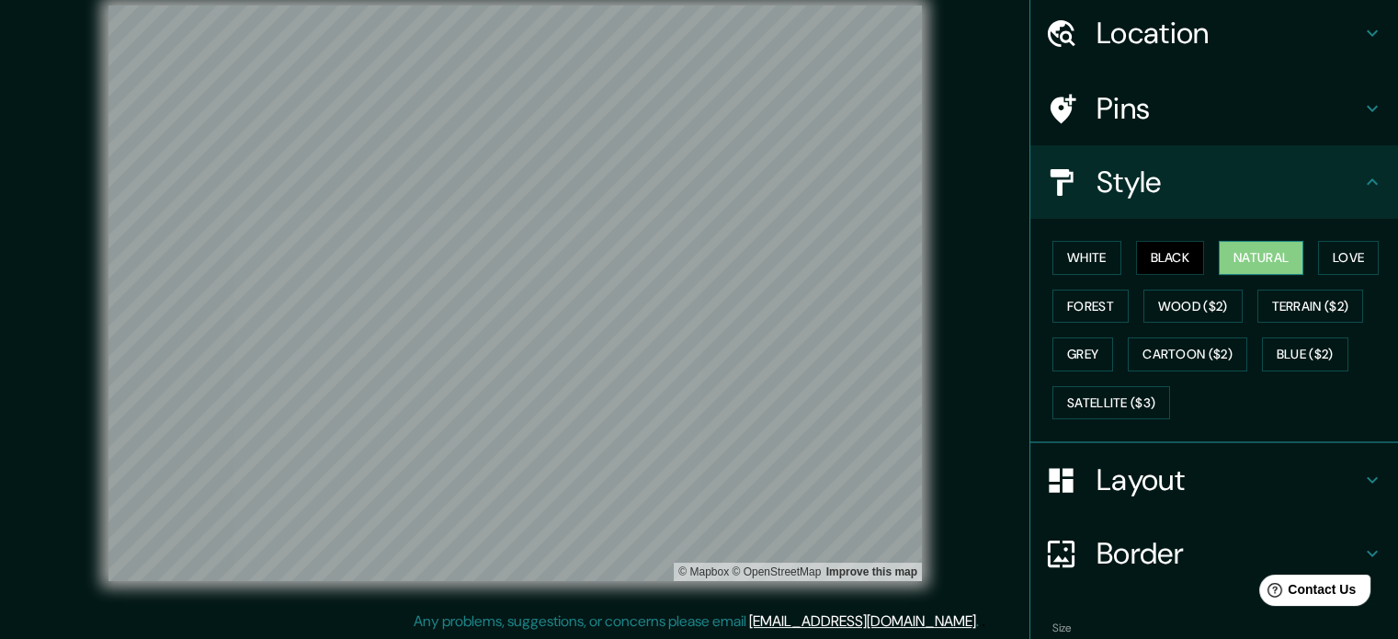
click at [845, 244] on button "Natural" at bounding box center [1261, 258] width 85 height 34
click at [845, 249] on button "Love" at bounding box center [1348, 258] width 61 height 34
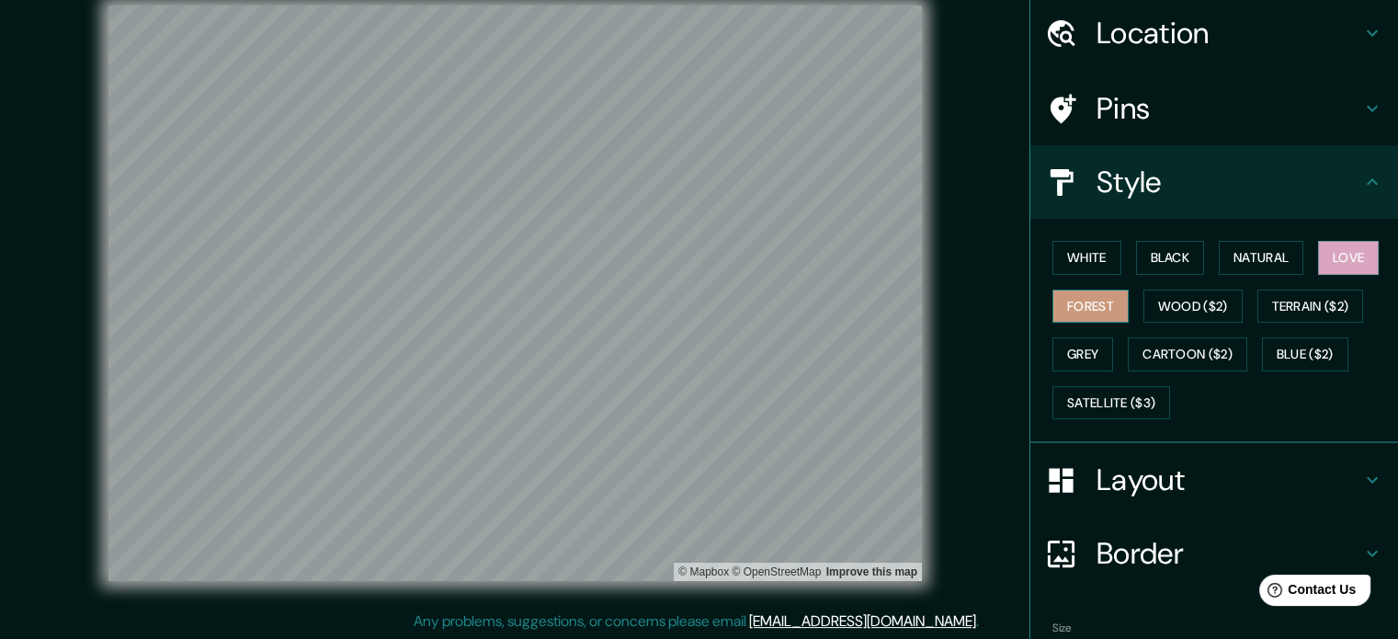
click at [845, 301] on button "Forest" at bounding box center [1090, 307] width 76 height 34
click at [845, 297] on button "Wood ($2)" at bounding box center [1192, 307] width 99 height 34
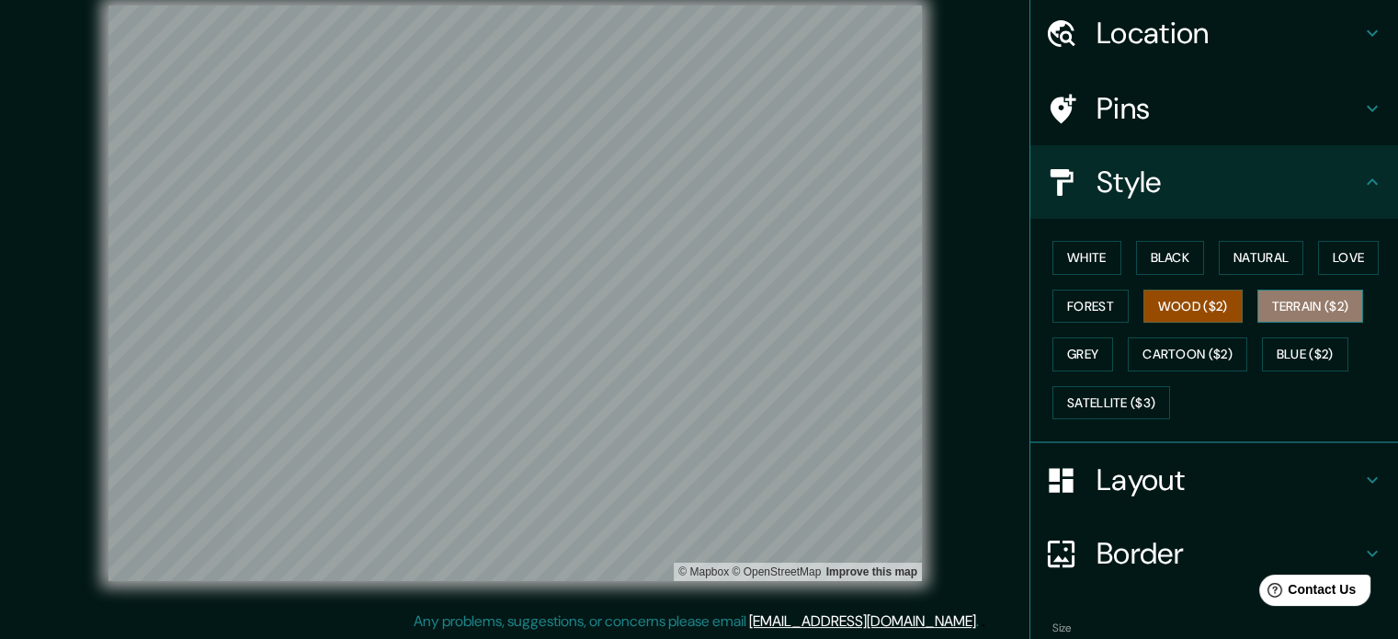
click at [845, 294] on button "Terrain ($2)" at bounding box center [1310, 307] width 107 height 34
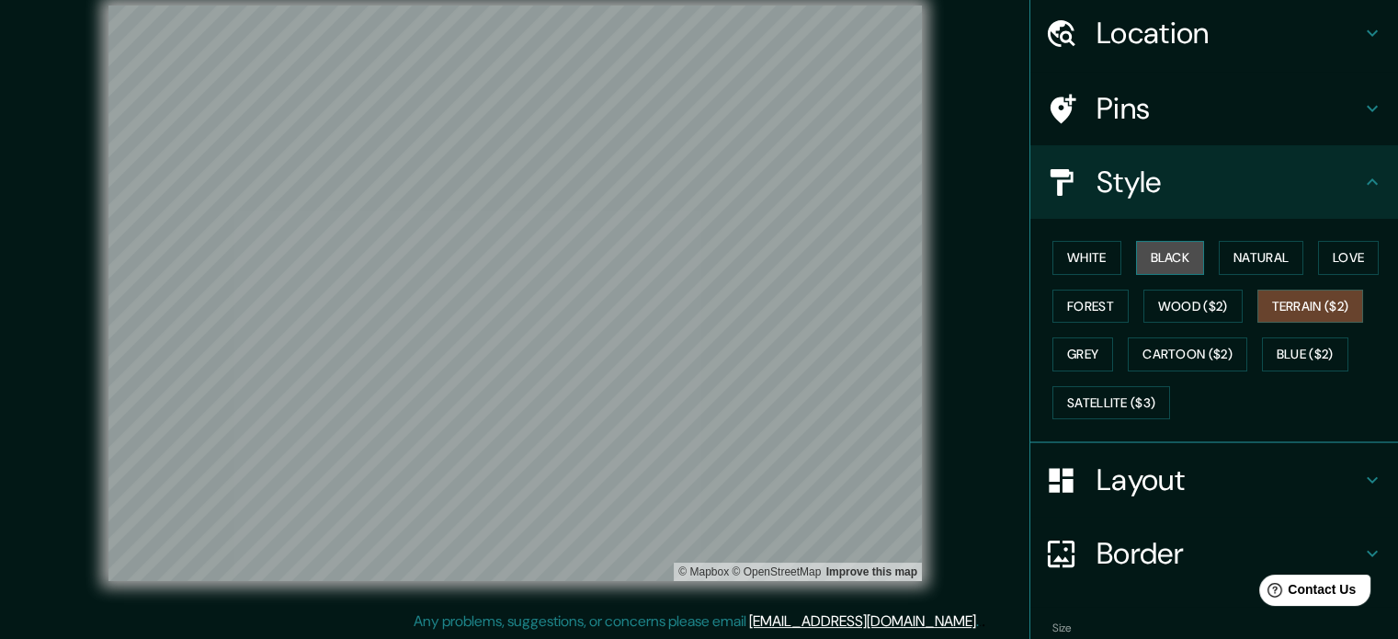
click at [845, 245] on button "Black" at bounding box center [1170, 258] width 69 height 34
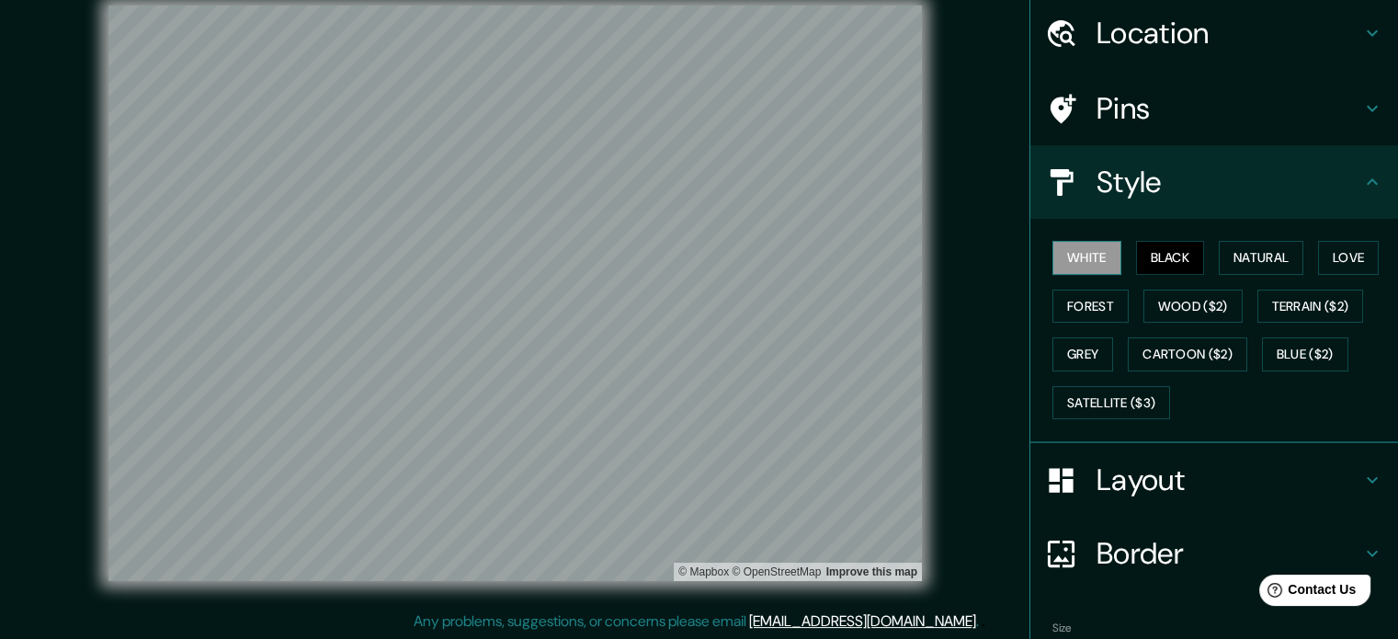
click at [845, 250] on button "White" at bounding box center [1086, 258] width 69 height 34
click at [845, 539] on h4 "Border" at bounding box center [1228, 553] width 265 height 37
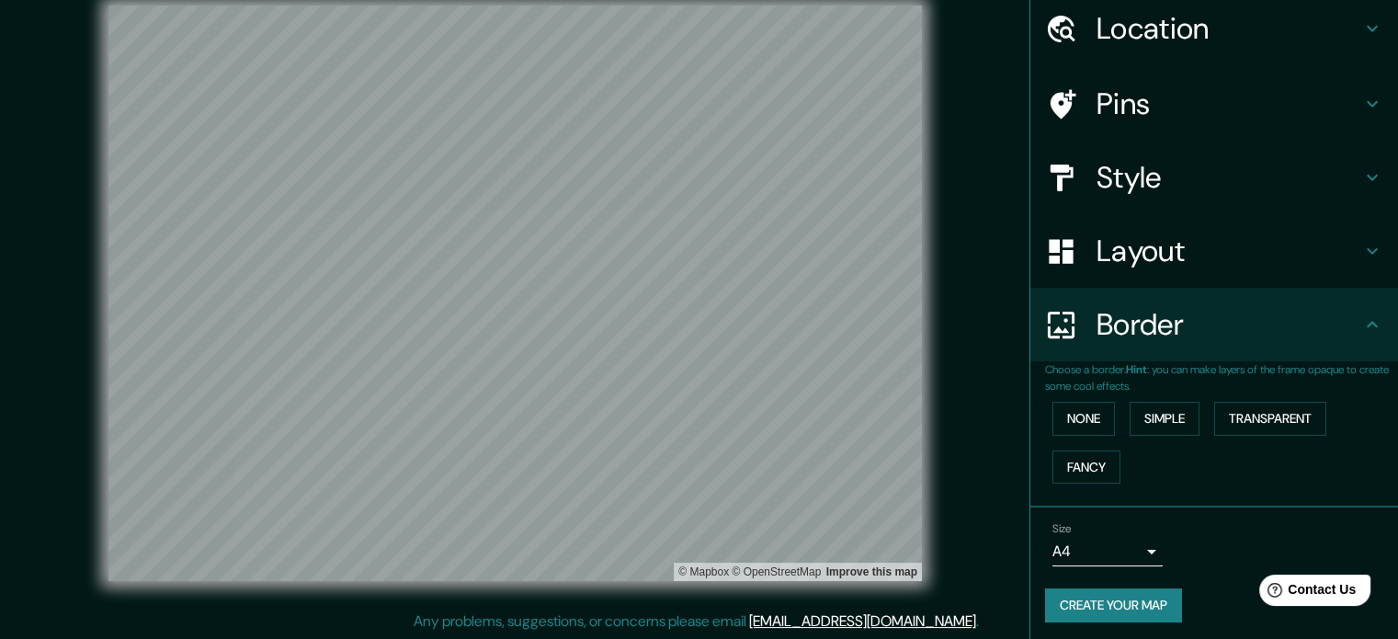
scroll to position [70, 0]
